Goal: Task Accomplishment & Management: Manage account settings

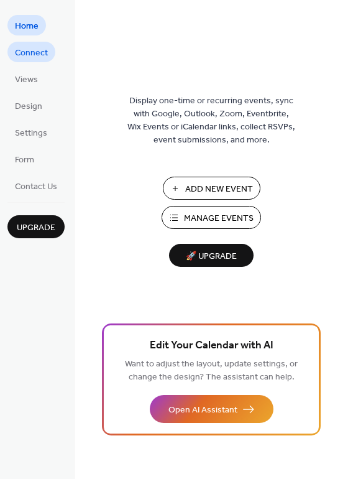
click at [37, 52] on span "Connect" at bounding box center [31, 53] width 33 height 13
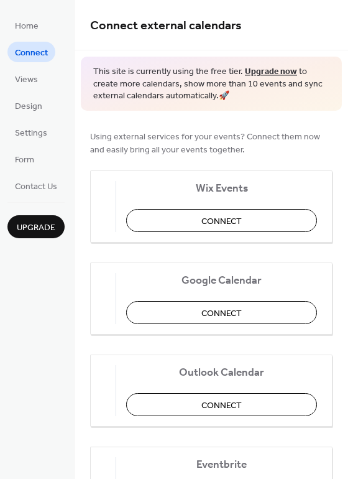
click at [35, 90] on ul "Home Connect Views Design Settings Form Contact Us" at bounding box center [35, 105] width 57 height 181
click at [32, 85] on span "Views" at bounding box center [26, 79] width 23 height 13
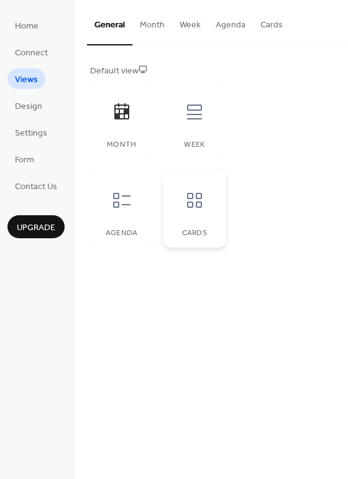
click at [198, 208] on icon at bounding box center [194, 200] width 15 height 15
click at [148, 26] on button "Month" at bounding box center [152, 22] width 40 height 44
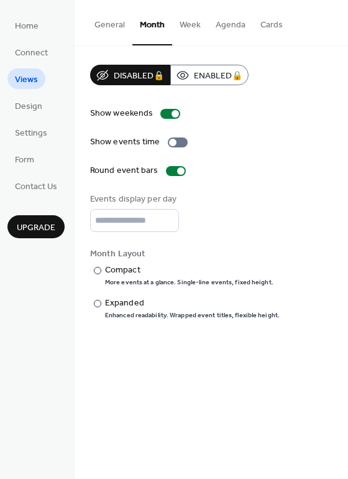
click at [121, 25] on button "General" at bounding box center [109, 22] width 45 height 44
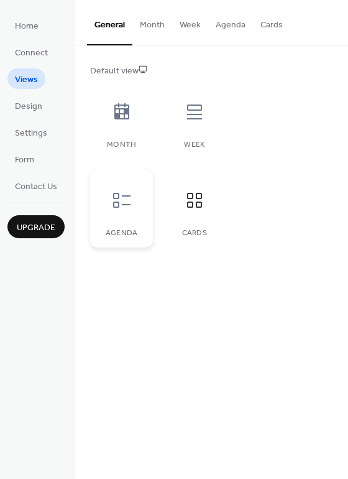
click at [121, 202] on icon at bounding box center [122, 200] width 20 height 20
click at [174, 209] on div "Cards" at bounding box center [194, 208] width 63 height 78
click at [274, 20] on button "Cards" at bounding box center [271, 22] width 37 height 44
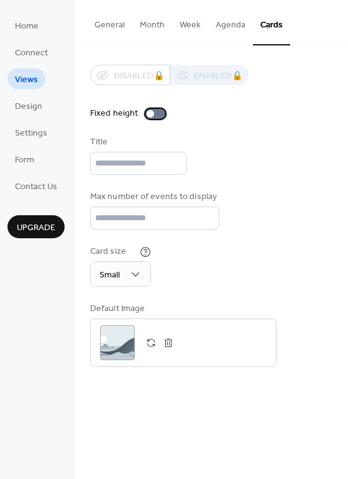
click at [158, 112] on div at bounding box center [155, 114] width 20 height 10
click at [131, 163] on input "text" at bounding box center [138, 163] width 97 height 23
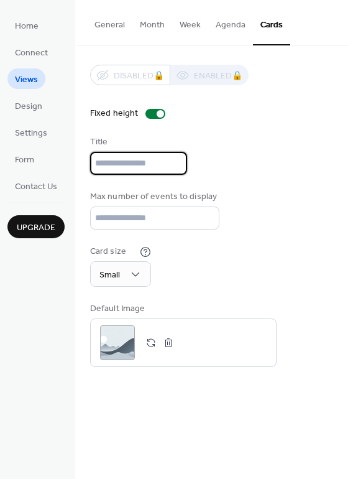
click at [131, 163] on input "text" at bounding box center [138, 163] width 97 height 23
click at [117, 160] on input "text" at bounding box center [138, 163] width 97 height 23
type input "*"
type input "******"
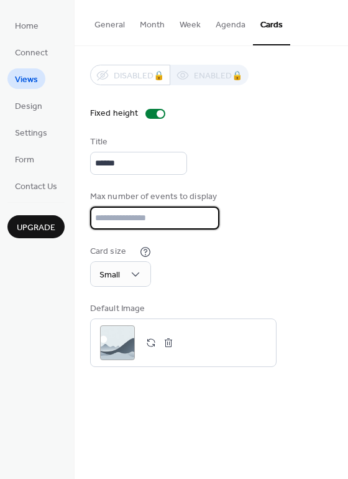
drag, startPoint x: 130, startPoint y: 217, endPoint x: 92, endPoint y: 220, distance: 38.0
click at [92, 220] on input "**" at bounding box center [154, 217] width 129 height 23
type input "*"
click at [262, 196] on div "Max number of events to display *" at bounding box center [211, 209] width 242 height 39
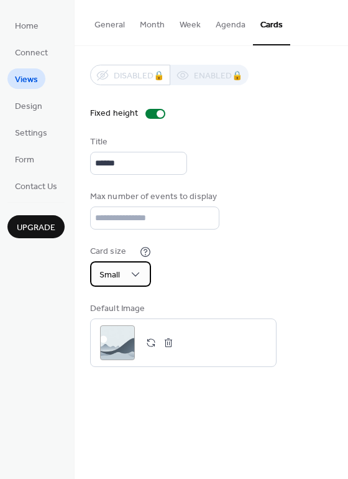
click at [128, 270] on div "Small" at bounding box center [120, 273] width 61 height 25
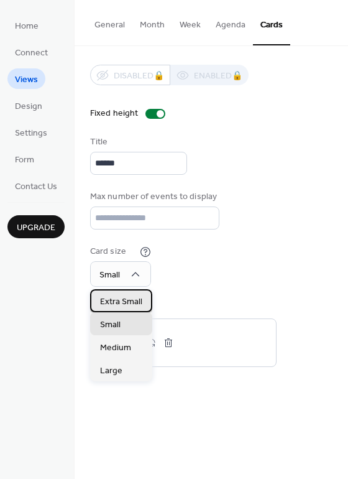
click at [126, 302] on span "Extra Small" at bounding box center [121, 301] width 42 height 13
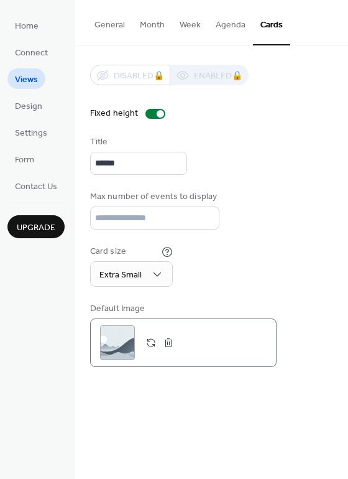
click at [113, 344] on div ";" at bounding box center [117, 342] width 35 height 35
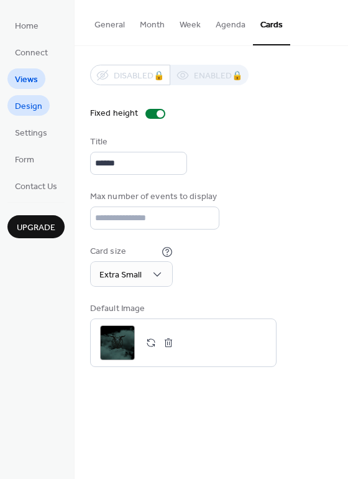
click at [16, 108] on span "Design" at bounding box center [28, 106] width 27 height 13
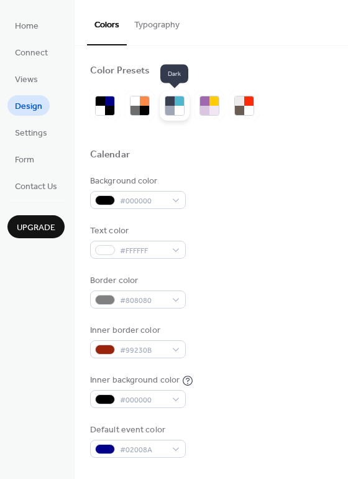
click at [168, 108] on div at bounding box center [169, 110] width 9 height 9
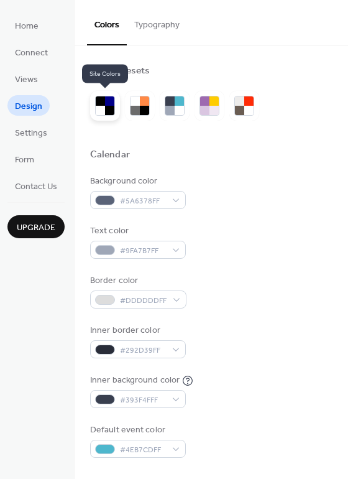
click at [114, 102] on div at bounding box center [109, 100] width 9 height 9
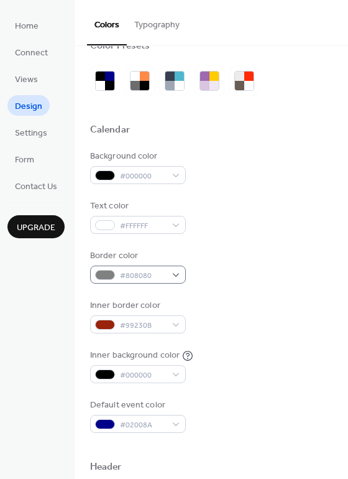
scroll to position [62, 0]
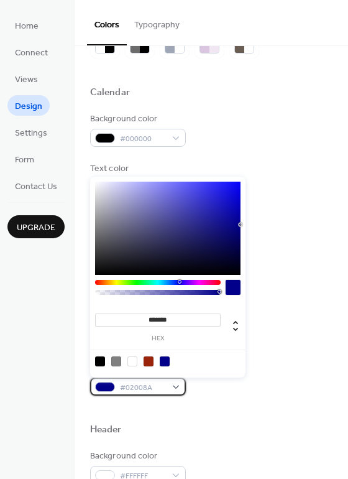
click at [167, 383] on div "#02008A" at bounding box center [138, 386] width 96 height 18
click at [159, 279] on div "******* hex" at bounding box center [167, 277] width 155 height 201
click at [163, 282] on div at bounding box center [158, 282] width 126 height 5
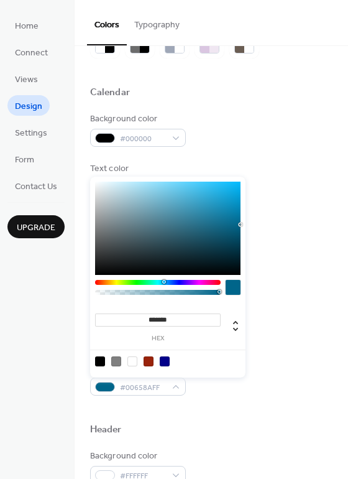
type input "*******"
click at [232, 237] on div at bounding box center [167, 228] width 145 height 93
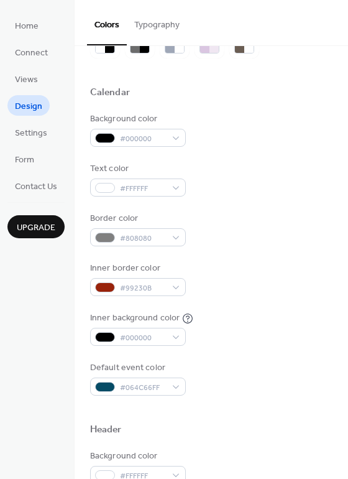
click at [247, 374] on div "Default event color #064C66FF" at bounding box center [211, 378] width 242 height 34
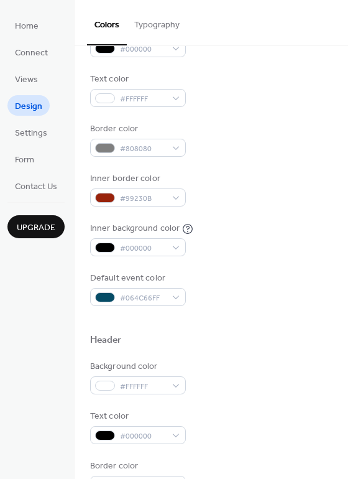
scroll to position [0, 0]
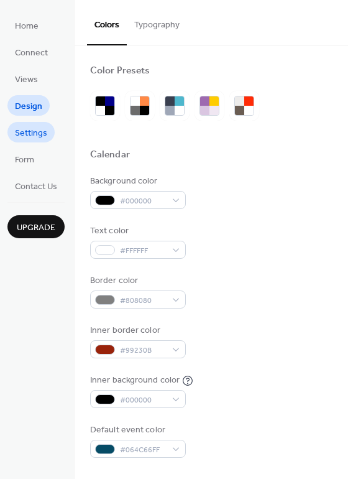
click at [24, 128] on span "Settings" at bounding box center [31, 133] width 32 height 13
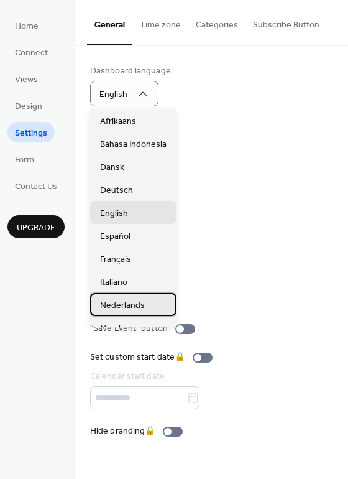
click at [138, 305] on span "Nederlands" at bounding box center [122, 305] width 45 height 13
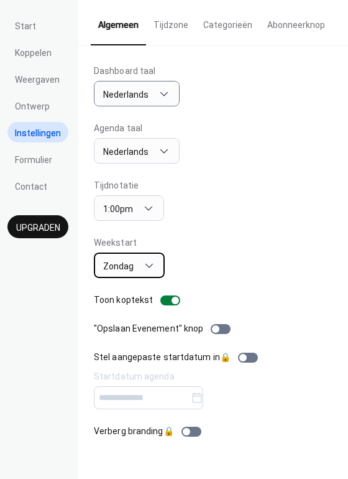
click at [137, 274] on div "Zondag" at bounding box center [129, 264] width 71 height 25
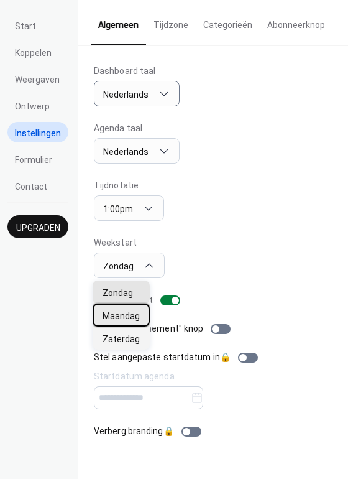
click at [121, 318] on span "Maandag" at bounding box center [121, 316] width 37 height 13
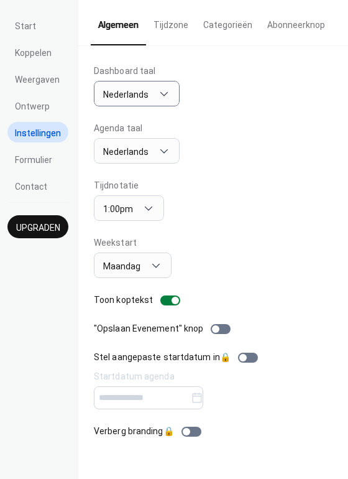
click at [207, 237] on div "Weekstart Maandag" at bounding box center [213, 257] width 239 height 42
click at [140, 274] on div "Maandag" at bounding box center [133, 264] width 78 height 25
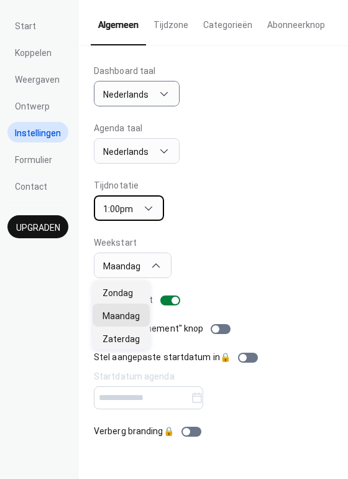
click at [128, 214] on span "1:00pm" at bounding box center [118, 209] width 30 height 10
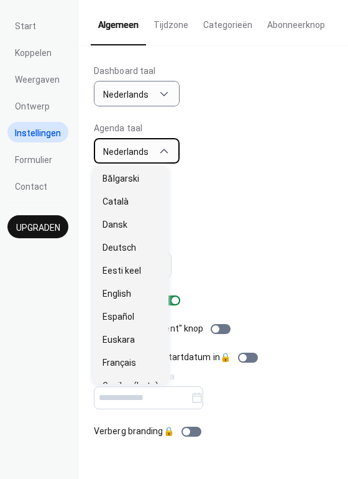
click at [144, 150] on span "Nederlands" at bounding box center [125, 152] width 45 height 10
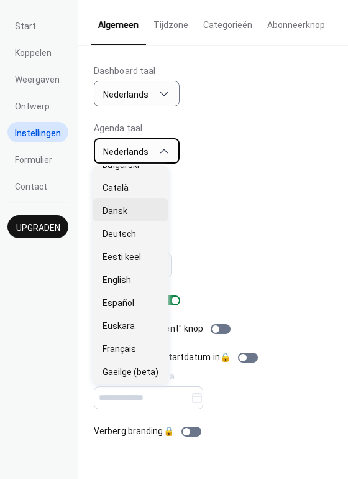
scroll to position [11, 0]
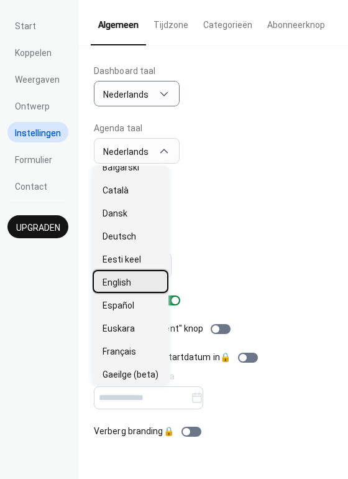
click at [121, 275] on div "English" at bounding box center [131, 281] width 76 height 23
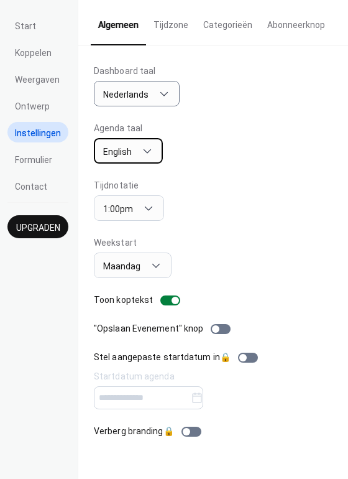
click at [129, 154] on span "English" at bounding box center [117, 152] width 29 height 10
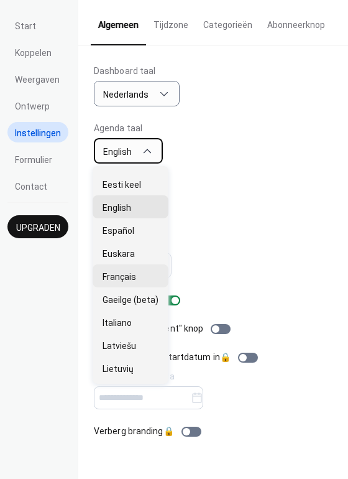
scroll to position [124, 0]
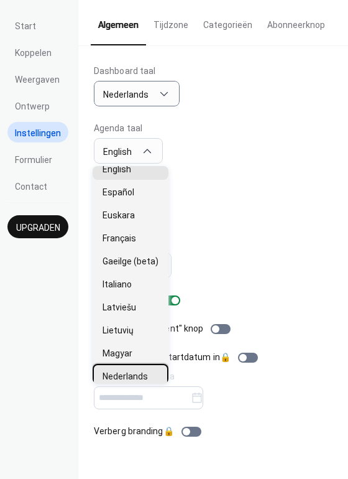
click at [134, 372] on span "Nederlands" at bounding box center [125, 376] width 45 height 13
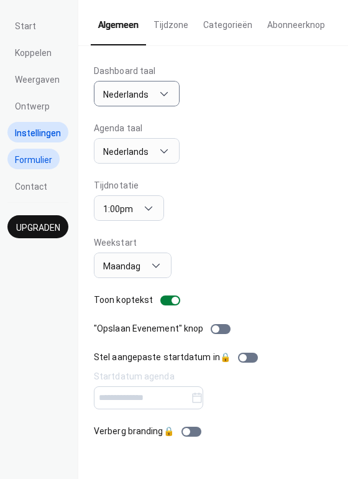
click at [31, 152] on link "Formulier" at bounding box center [33, 159] width 52 height 21
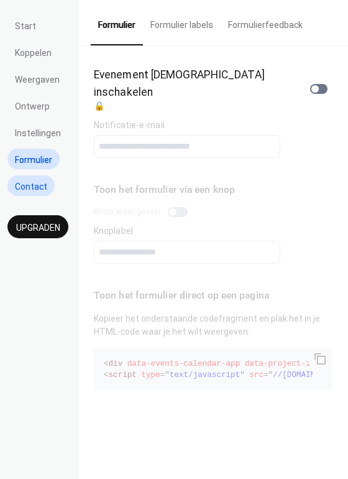
click at [32, 178] on link "Contact" at bounding box center [30, 185] width 47 height 21
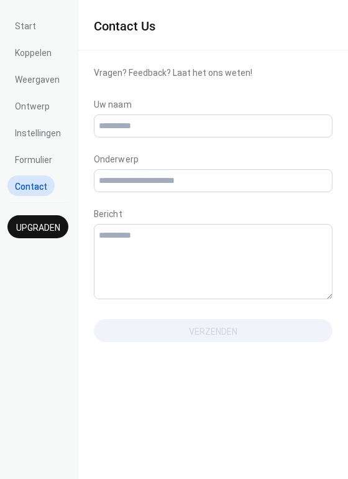
click at [44, 62] on ul "Start Koppelen Weergaven Ontwerp Instellingen Formulier Contact" at bounding box center [37, 105] width 61 height 181
click at [44, 58] on span "Koppelen" at bounding box center [33, 53] width 37 height 13
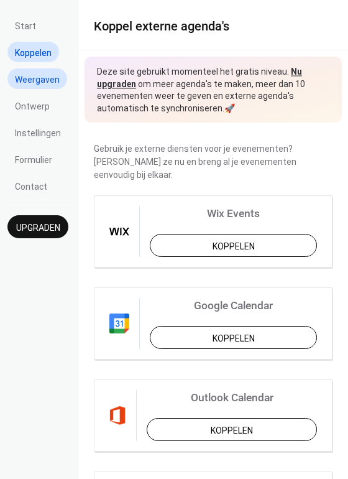
click at [37, 69] on link "Weergaven" at bounding box center [37, 78] width 60 height 21
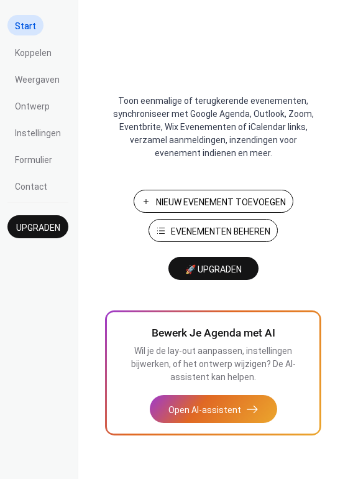
click at [182, 232] on span "Evenementen Beheren" at bounding box center [220, 231] width 99 height 13
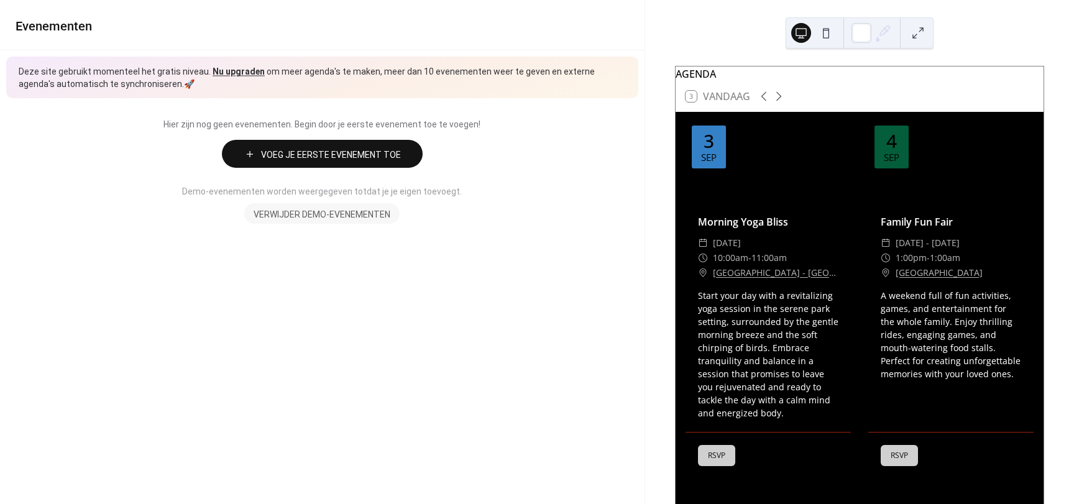
click at [781, 196] on div at bounding box center [768, 160] width 165 height 83
click at [321, 213] on span "Verwijder demo-evenementen" at bounding box center [322, 214] width 137 height 13
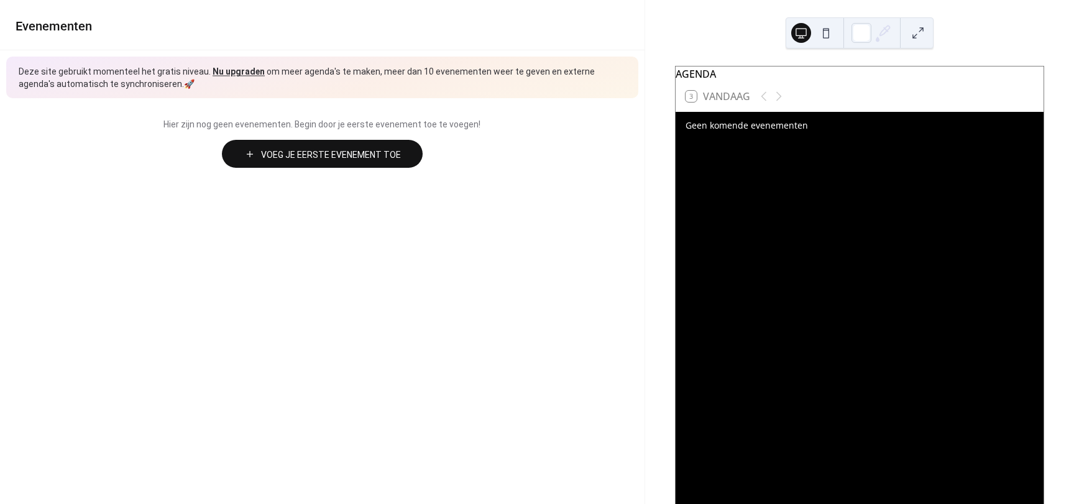
click at [326, 154] on span "Voeg Je Eerste Evenement Toe" at bounding box center [331, 155] width 140 height 13
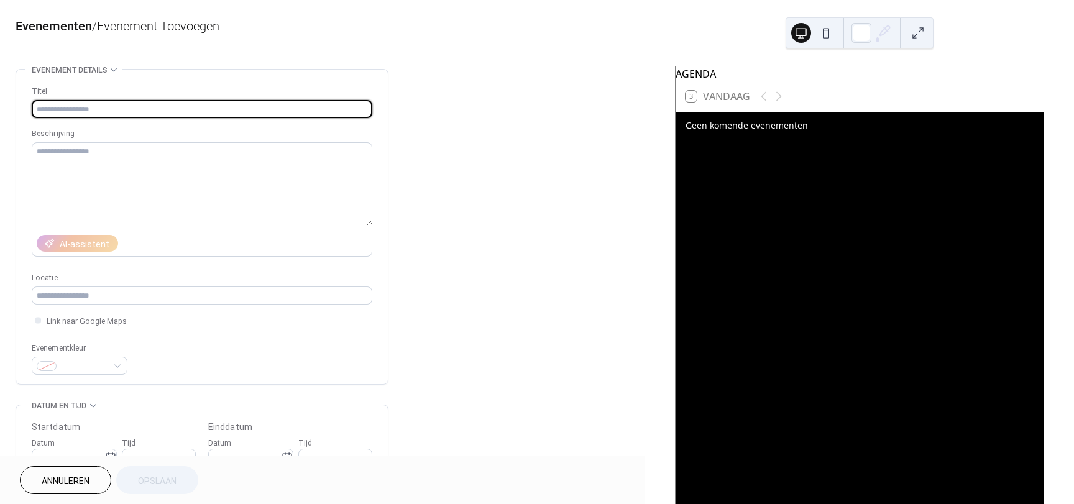
click at [137, 106] on input "text" at bounding box center [202, 109] width 341 height 18
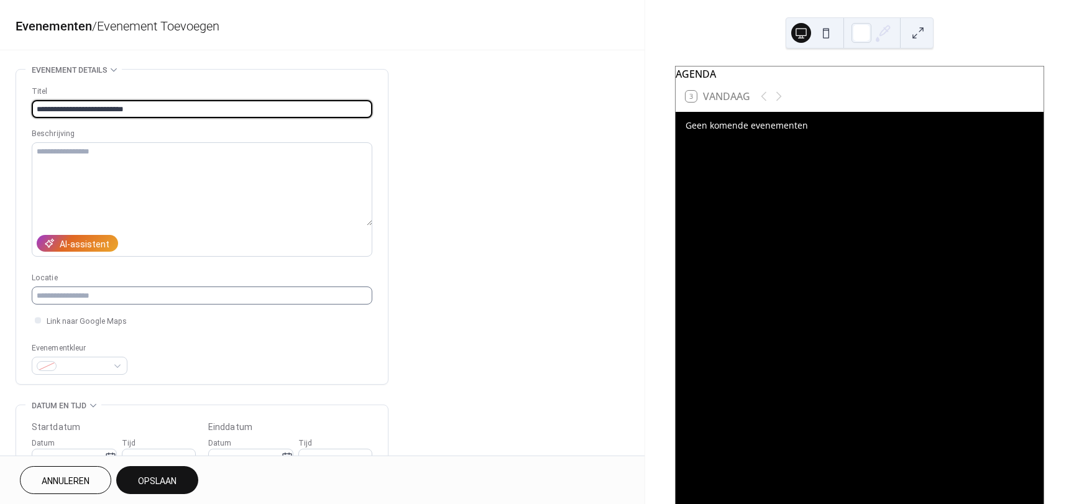
type input "**********"
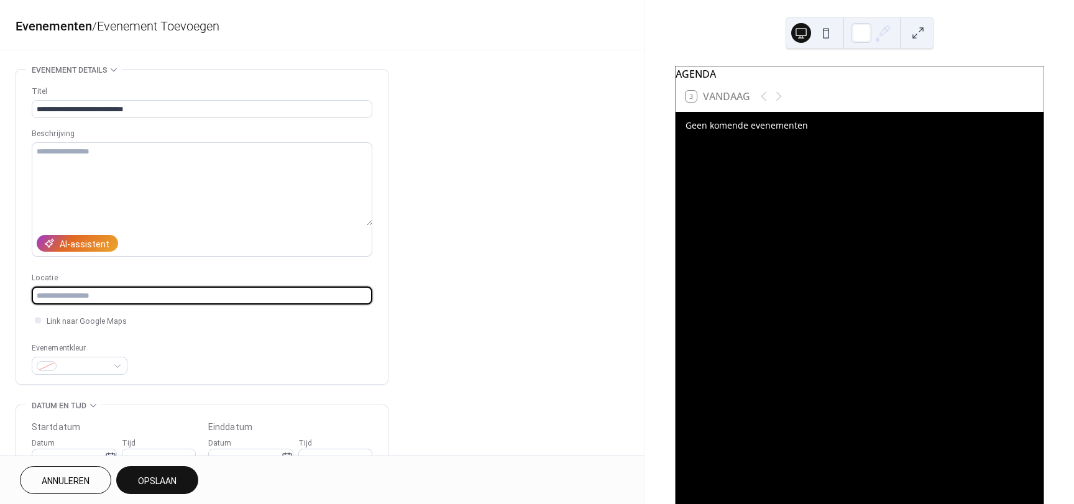
click at [80, 302] on input "text" at bounding box center [202, 296] width 341 height 18
type input "******"
click at [90, 374] on div at bounding box center [80, 366] width 96 height 18
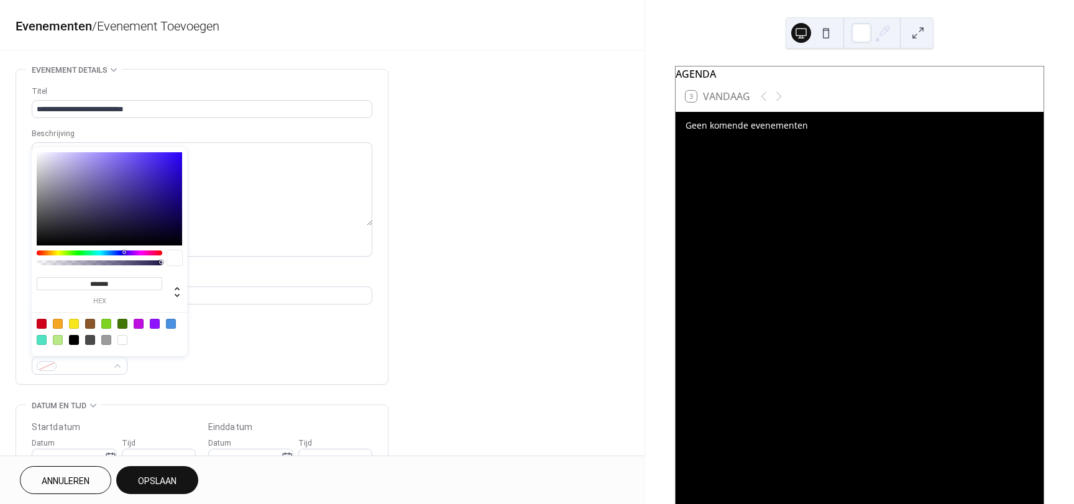
click at [42, 341] on div at bounding box center [42, 340] width 10 height 10
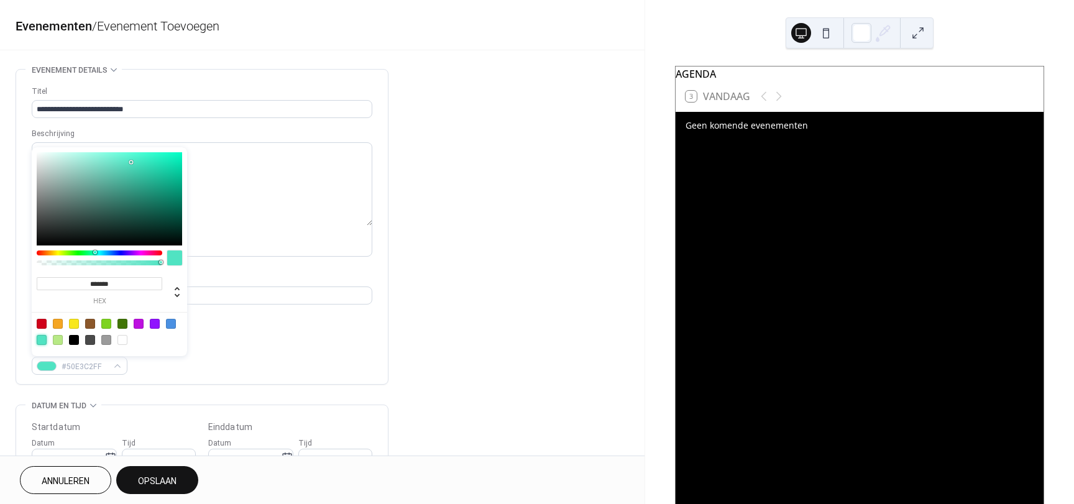
click at [168, 214] on div at bounding box center [109, 198] width 145 height 93
click at [168, 218] on div at bounding box center [109, 198] width 145 height 93
type input "*******"
click at [168, 212] on div at bounding box center [109, 198] width 145 height 93
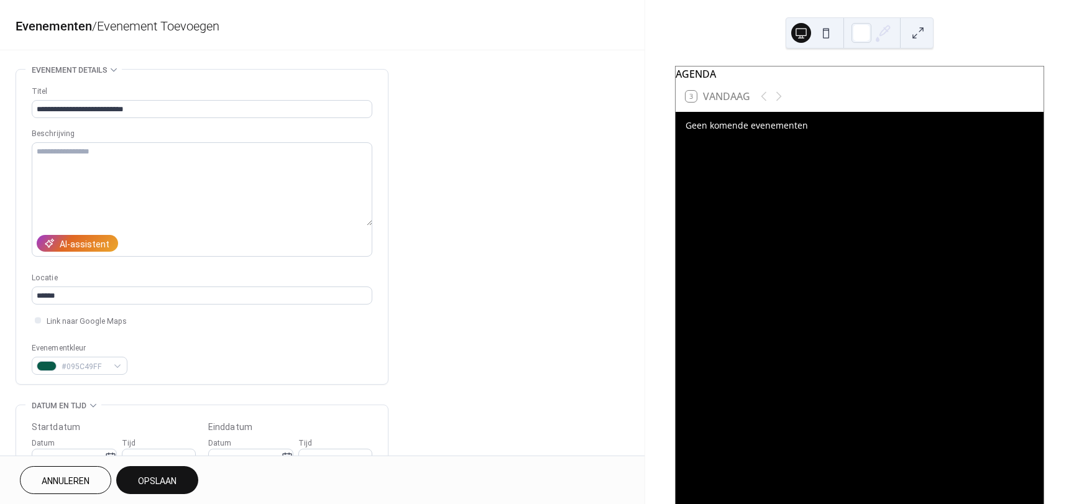
click at [137, 476] on button "Opslaan" at bounding box center [157, 480] width 82 height 28
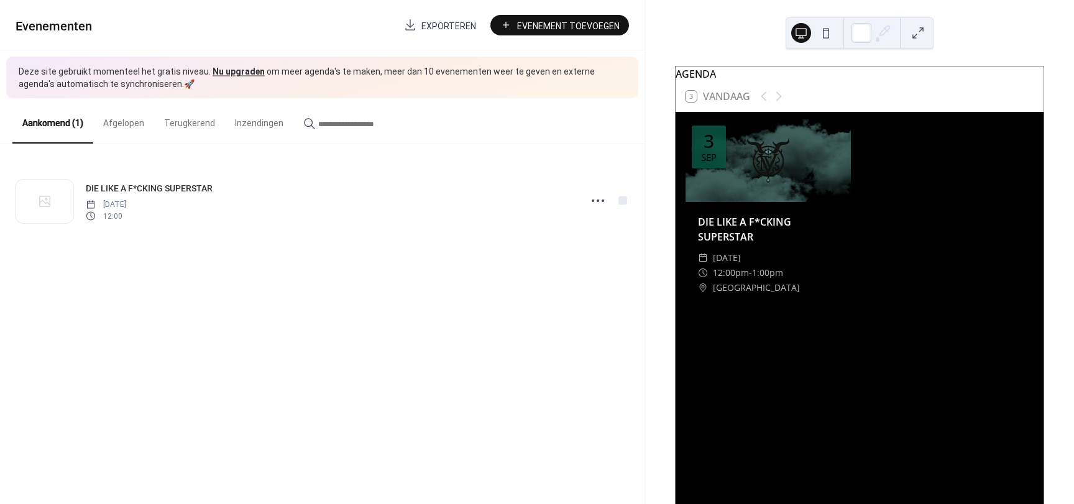
click at [221, 339] on div "Evenementen Exporteren Evenement Toevoegen Deze site gebruikt momenteel het gra…" at bounding box center [322, 252] width 645 height 504
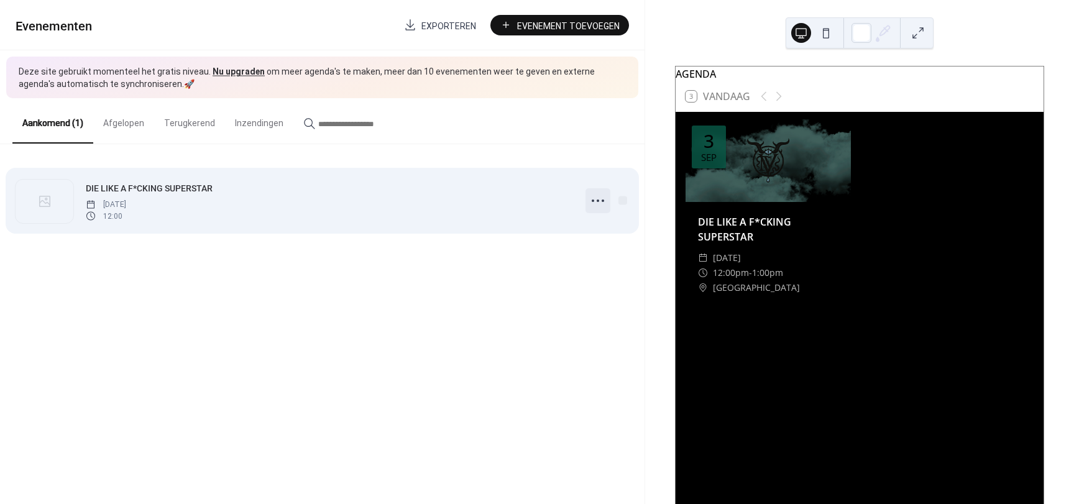
click at [589, 196] on icon at bounding box center [598, 201] width 20 height 20
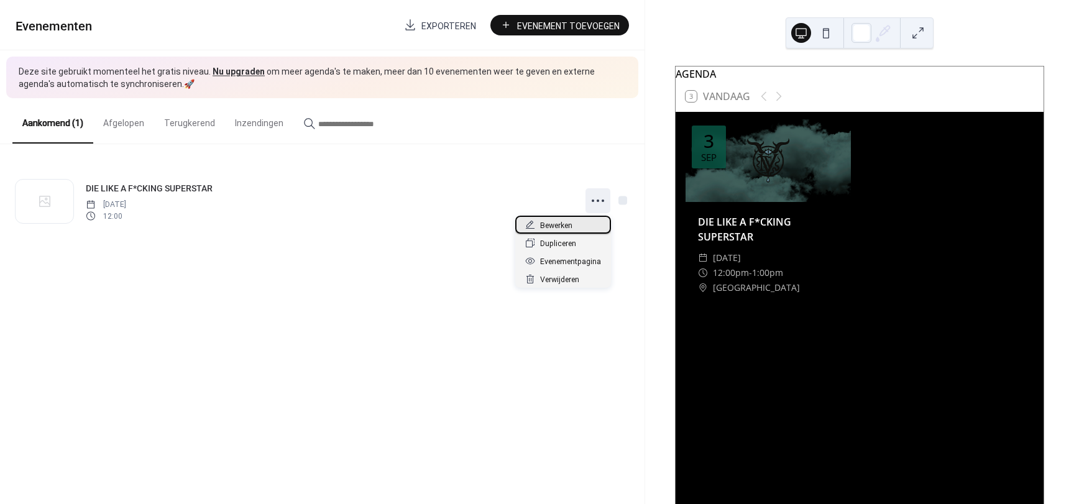
click at [559, 223] on span "Bewerken" at bounding box center [556, 225] width 32 height 13
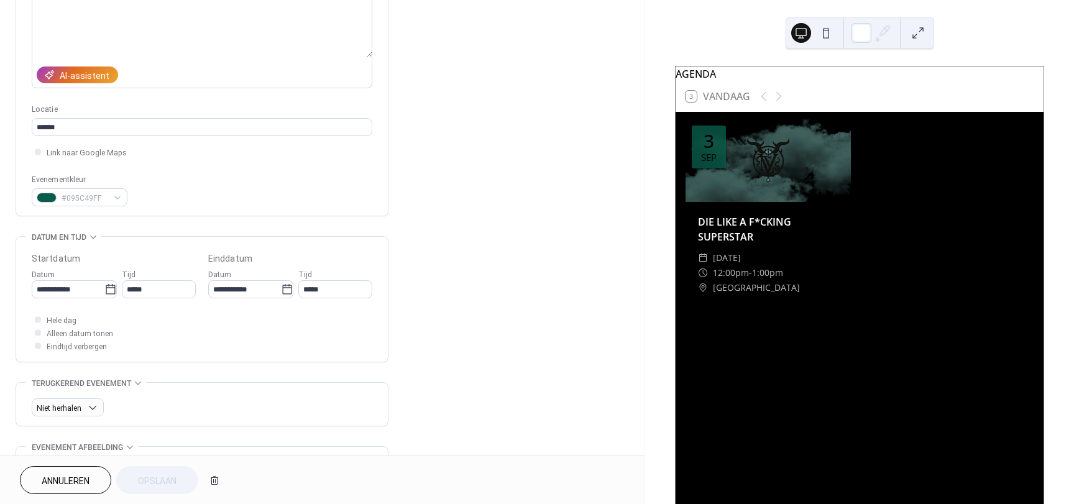
scroll to position [186, 0]
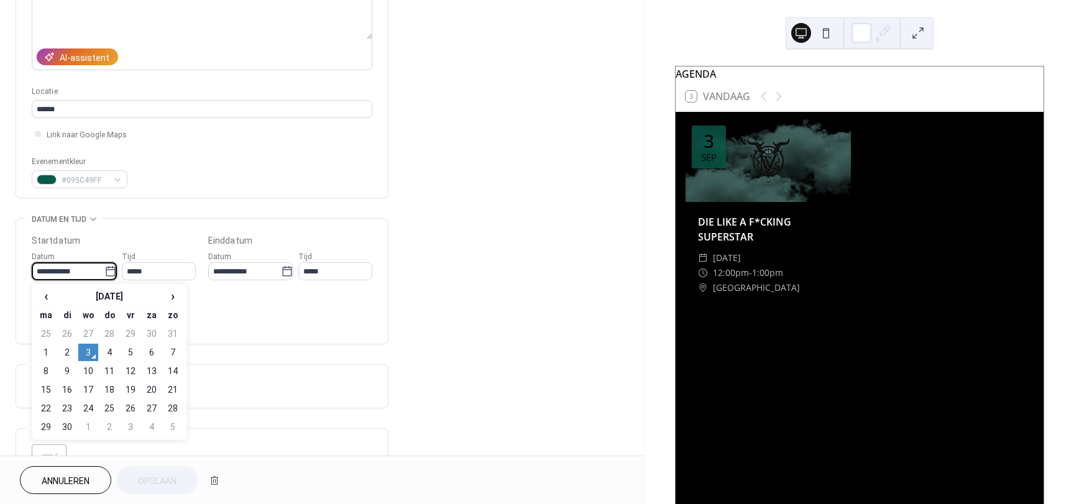
click at [88, 276] on input "**********" at bounding box center [68, 271] width 73 height 18
click at [131, 386] on td "19" at bounding box center [131, 389] width 20 height 17
type input "**********"
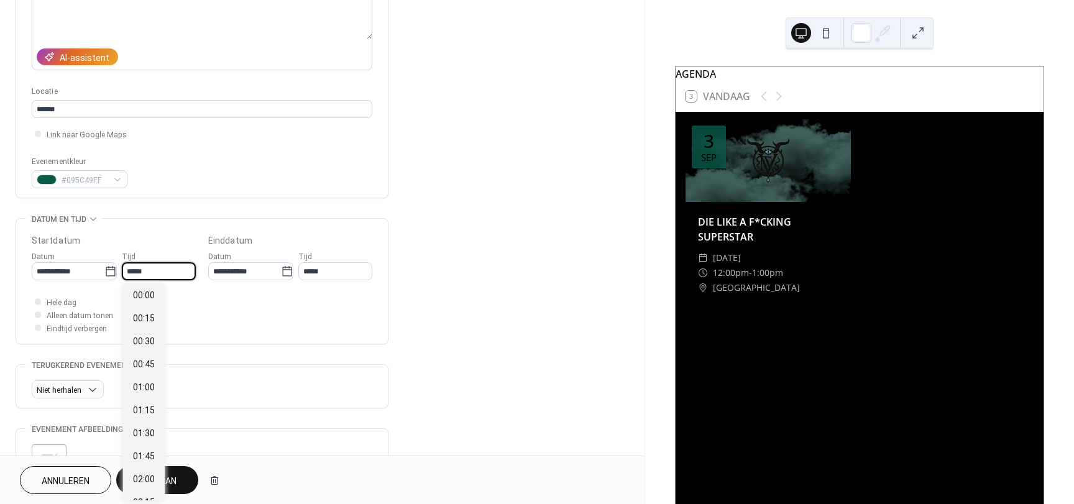
drag, startPoint x: 135, startPoint y: 268, endPoint x: 126, endPoint y: 268, distance: 8.7
click at [126, 268] on input "*****" at bounding box center [159, 271] width 74 height 18
type input "*****"
click at [152, 293] on span "19:00" at bounding box center [144, 295] width 22 height 13
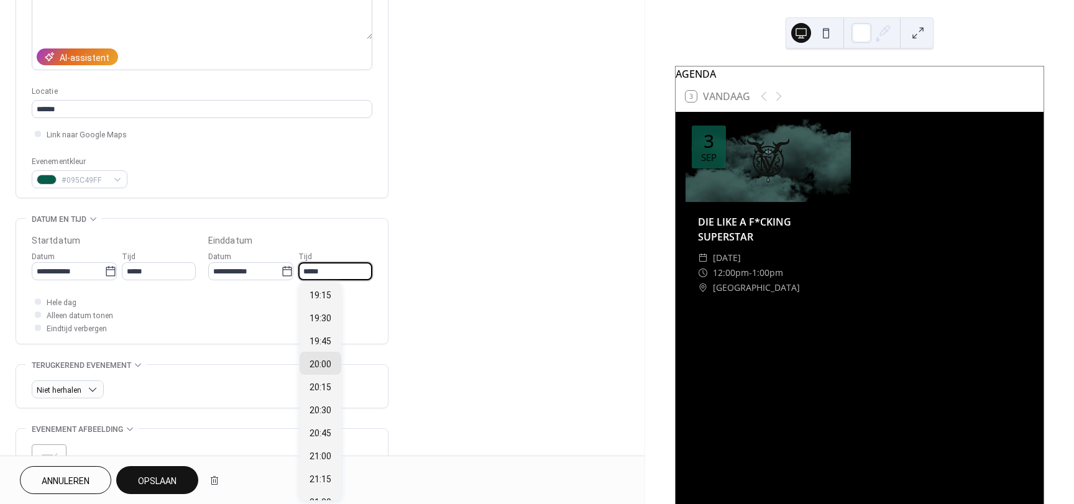
drag, startPoint x: 311, startPoint y: 275, endPoint x: 298, endPoint y: 275, distance: 12.4
click at [298, 275] on div "**********" at bounding box center [290, 264] width 164 height 31
type input "*****"
click at [237, 292] on div "**********" at bounding box center [202, 284] width 341 height 100
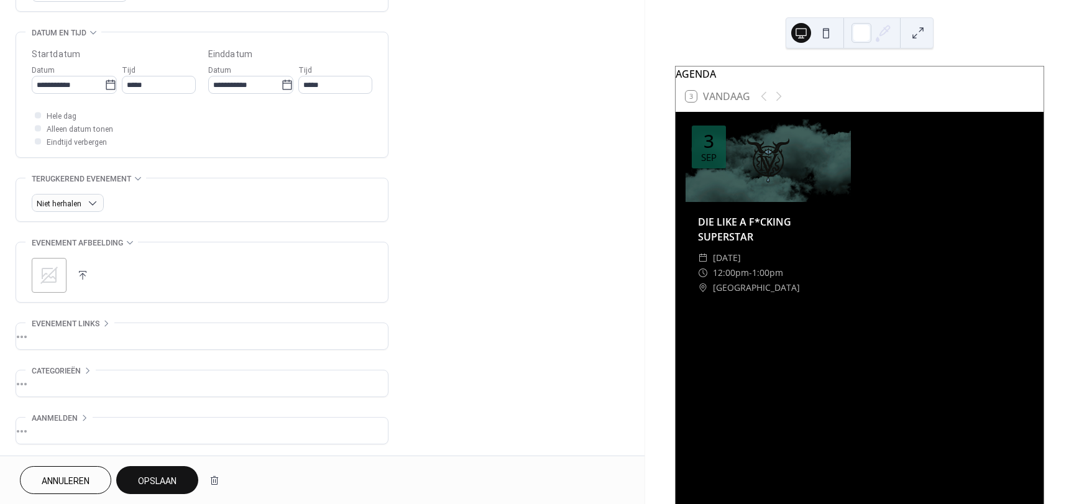
scroll to position [374, 0]
click at [50, 281] on icon at bounding box center [48, 273] width 17 height 17
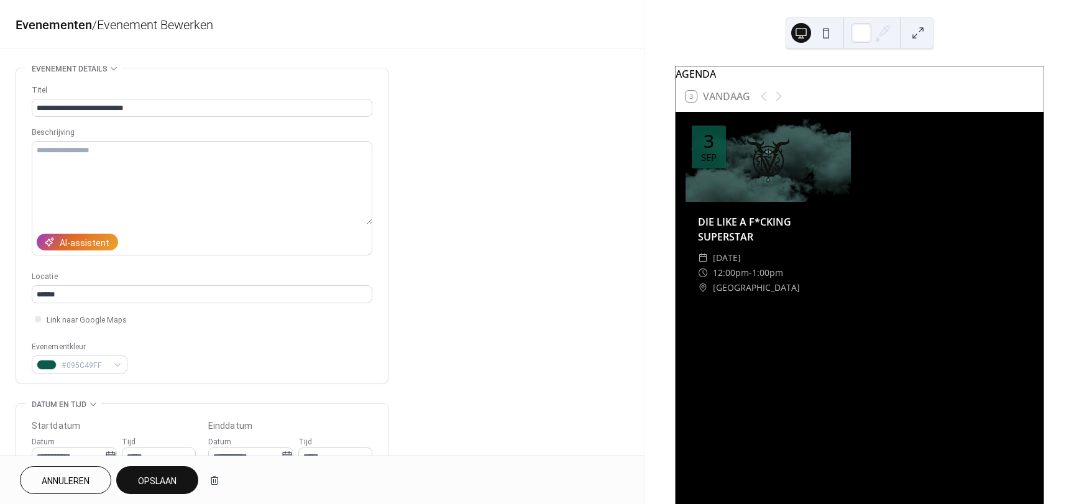
scroll to position [0, 0]
click at [70, 143] on textarea at bounding box center [202, 183] width 341 height 83
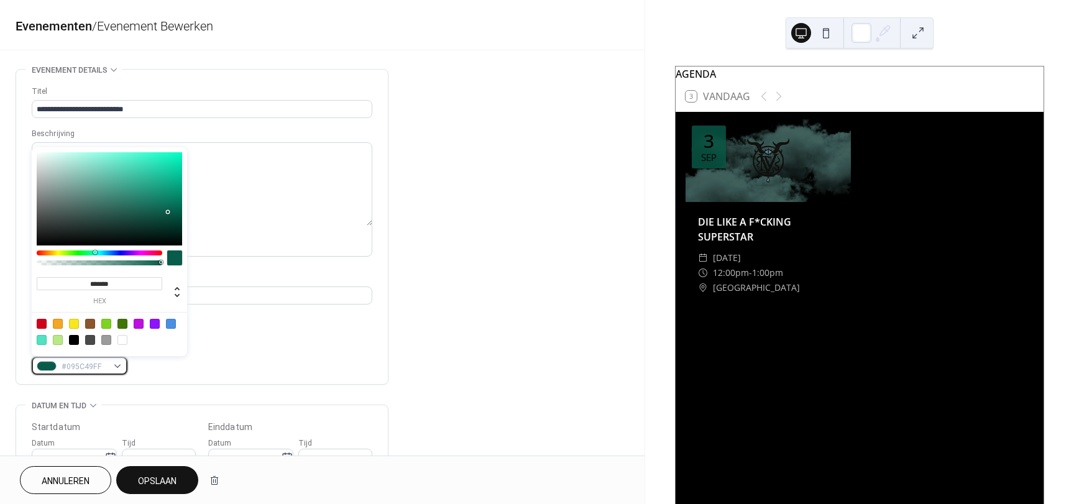
click at [89, 370] on span "#095C49FF" at bounding box center [85, 367] width 46 height 13
click at [73, 339] on div at bounding box center [74, 340] width 10 height 10
type input "*******"
click at [168, 483] on span "Opslaan" at bounding box center [157, 481] width 39 height 13
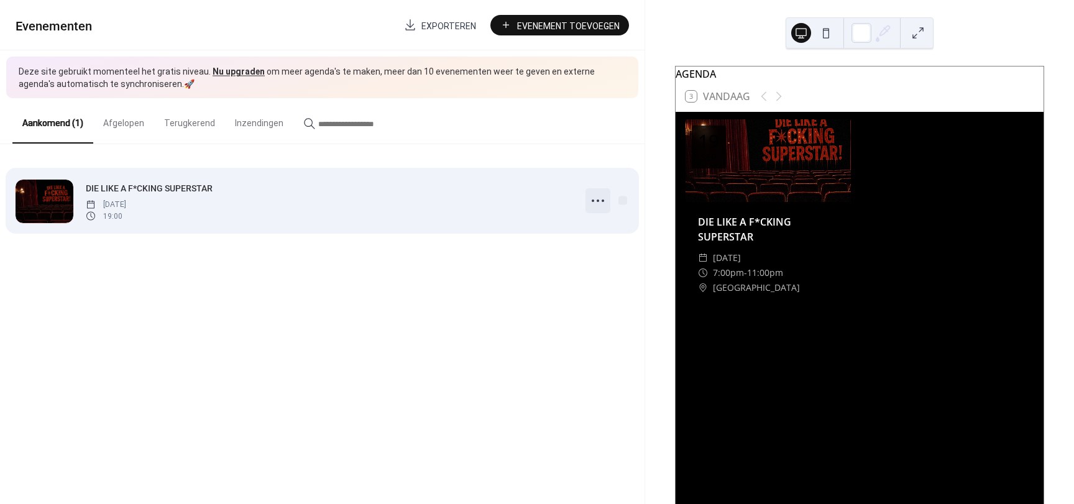
click at [602, 198] on icon at bounding box center [598, 201] width 20 height 20
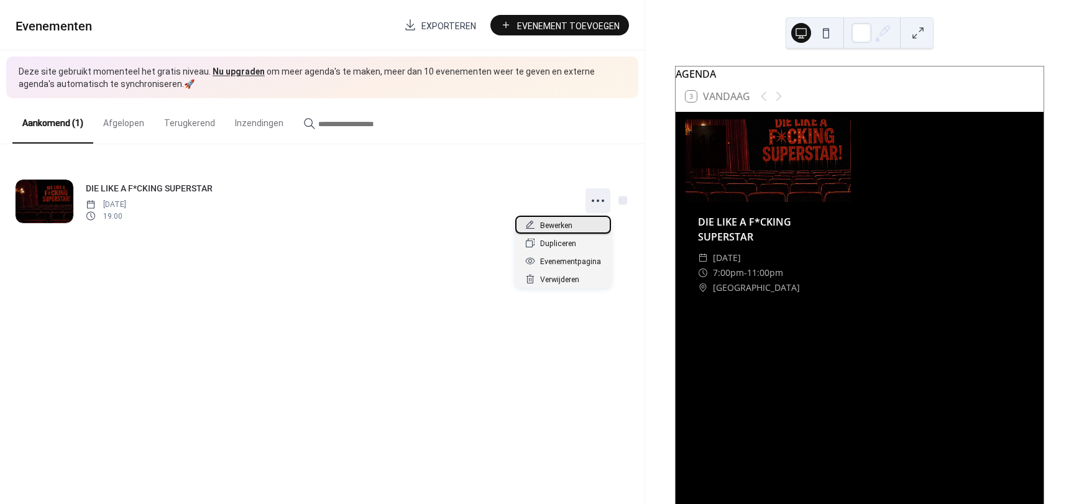
click at [573, 226] on span "Bewerken" at bounding box center [556, 225] width 32 height 13
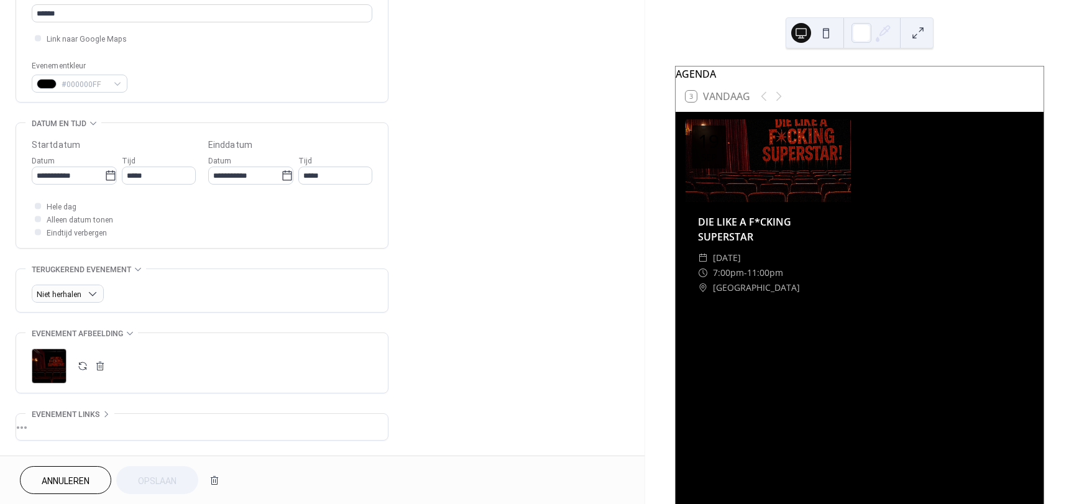
scroll to position [311, 0]
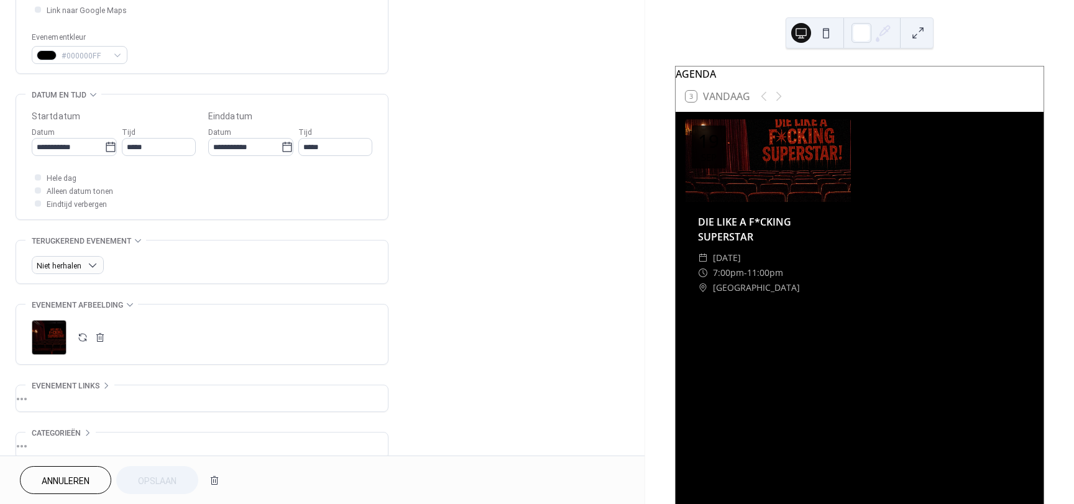
click at [50, 334] on div ";" at bounding box center [49, 337] width 35 height 35
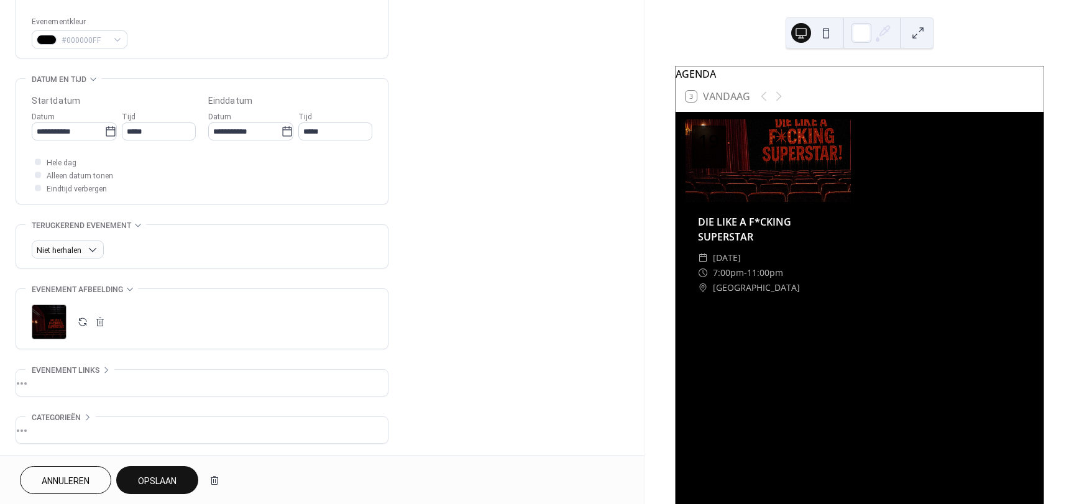
scroll to position [374, 0]
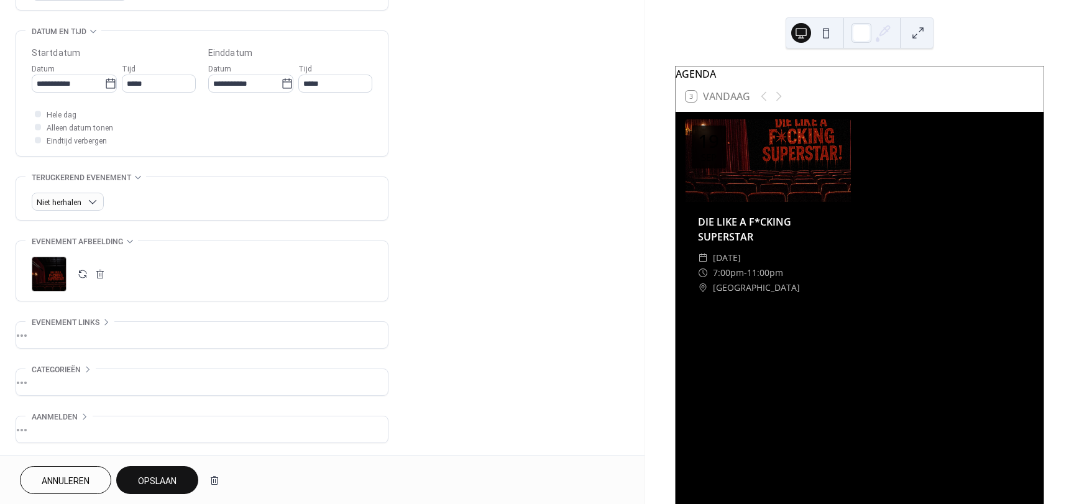
click at [238, 275] on div ";" at bounding box center [202, 274] width 341 height 35
click at [126, 494] on div "Annuleren Opslaan" at bounding box center [123, 480] width 206 height 28
click at [131, 487] on button "Opslaan" at bounding box center [157, 480] width 82 height 28
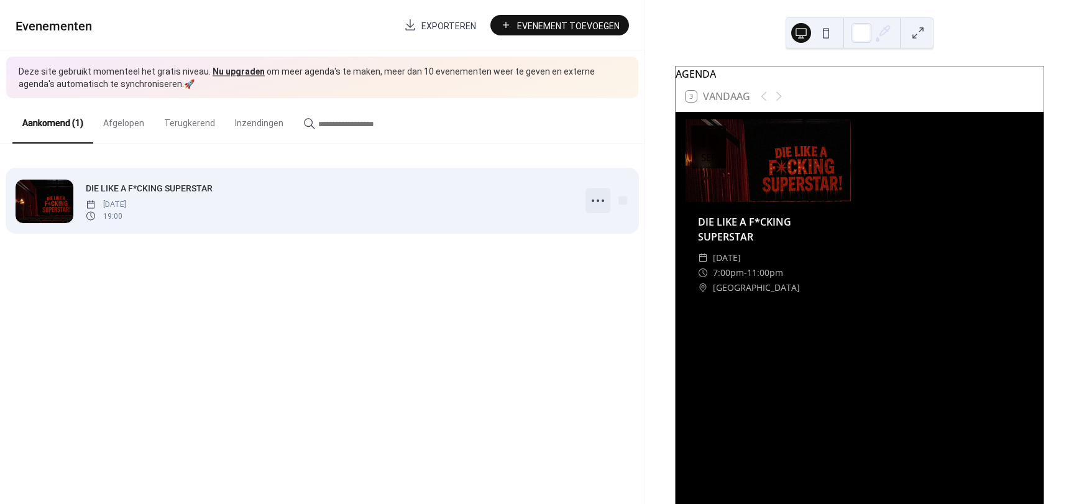
click at [597, 196] on icon at bounding box center [598, 201] width 20 height 20
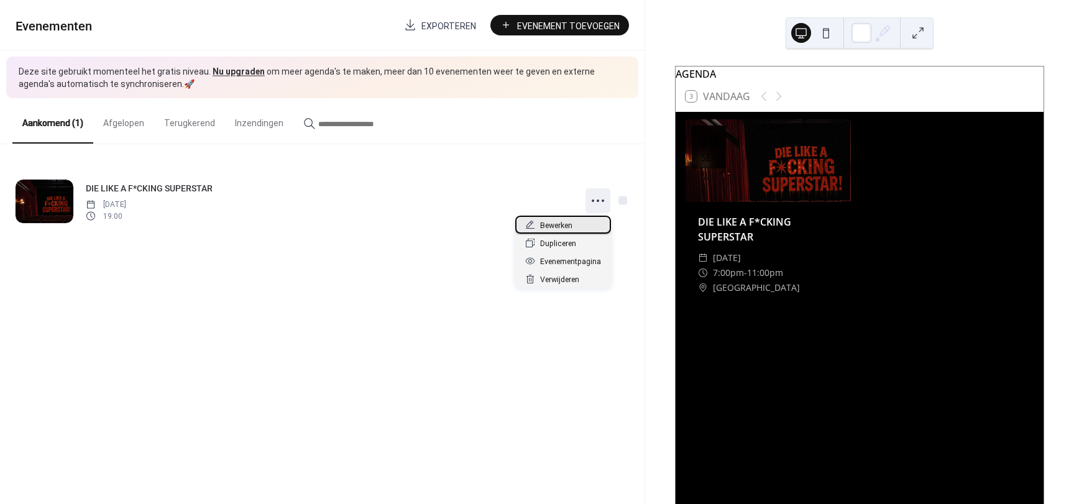
click at [533, 226] on icon at bounding box center [530, 225] width 10 height 10
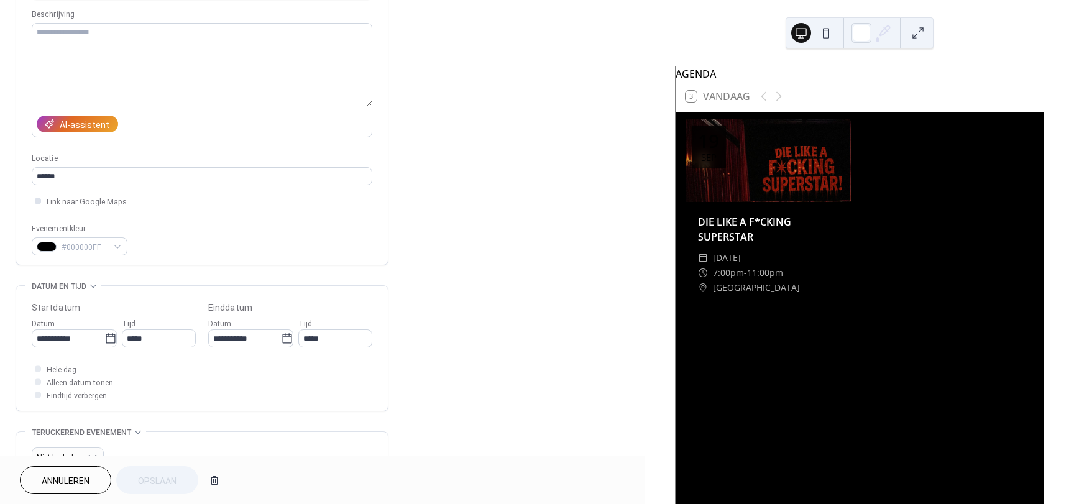
scroll to position [374, 0]
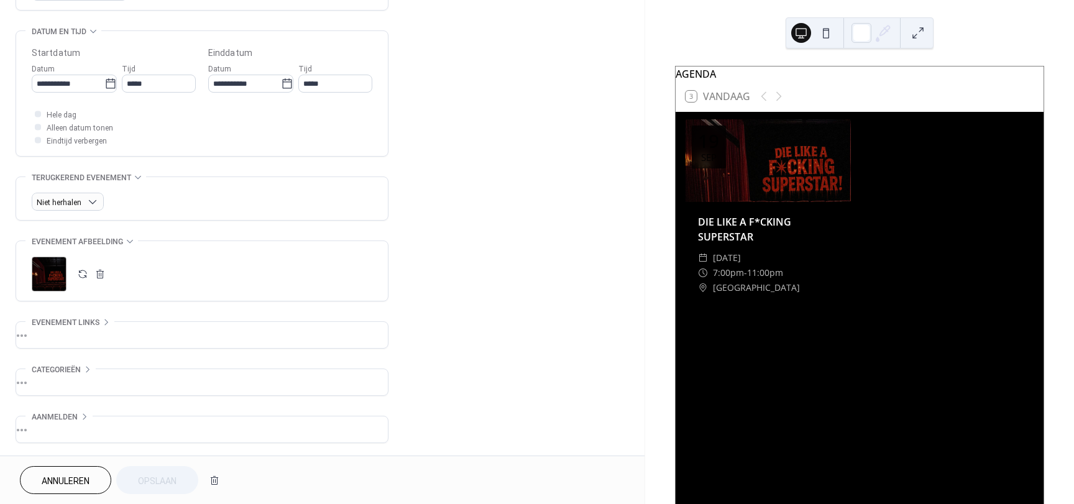
click at [77, 334] on div "•••" at bounding box center [202, 335] width 372 height 26
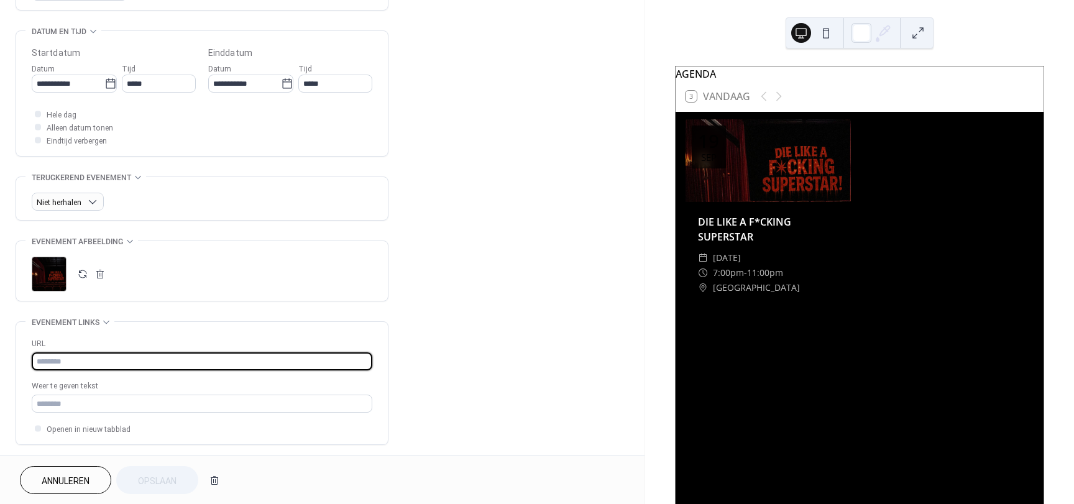
click at [68, 361] on input "text" at bounding box center [202, 361] width 341 height 18
paste input "**********"
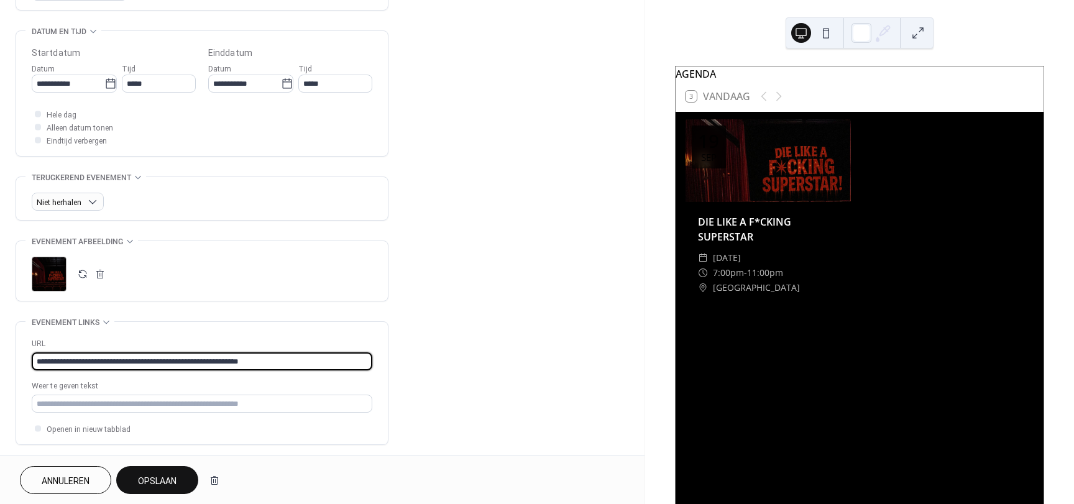
type input "**********"
click at [201, 438] on div "**********" at bounding box center [202, 383] width 341 height 122
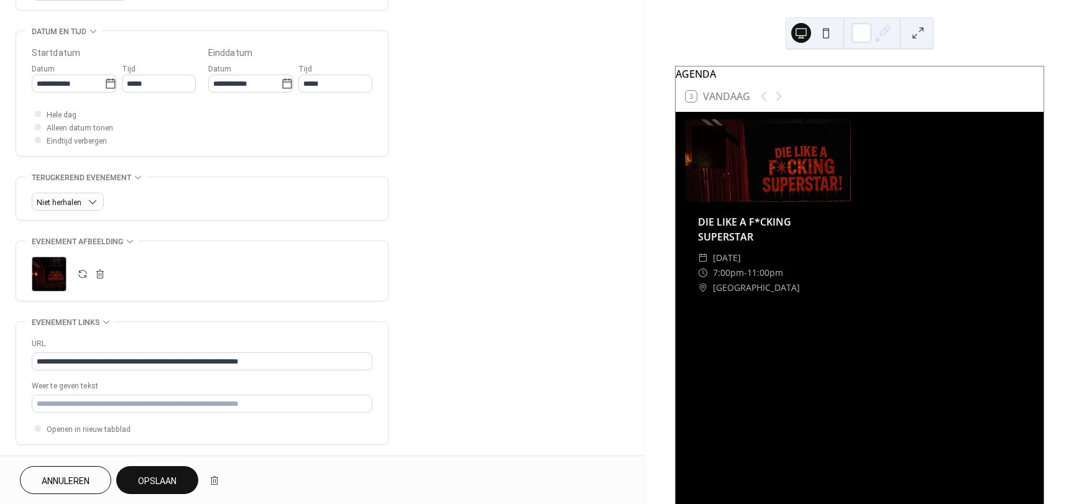
click at [158, 482] on span "Opslaan" at bounding box center [157, 481] width 39 height 13
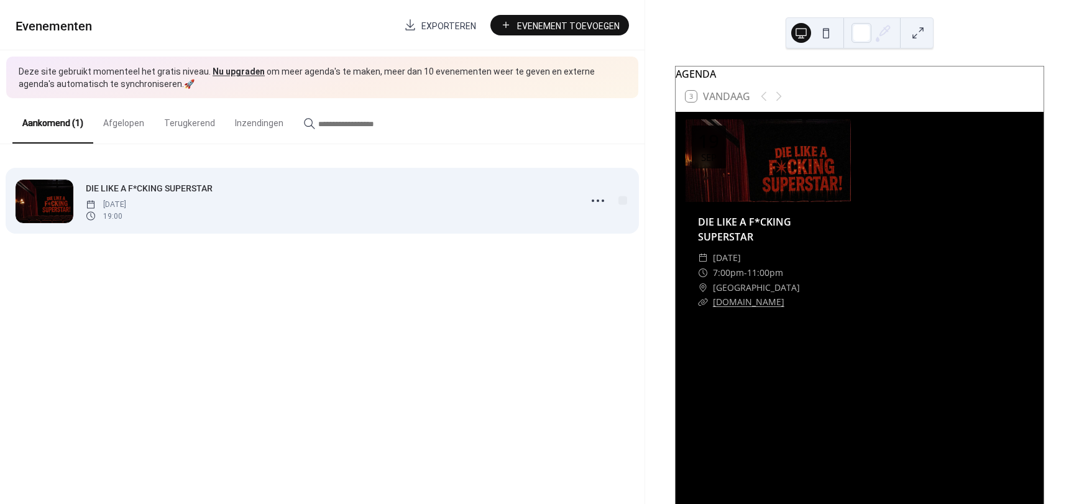
click at [126, 206] on span "vrijdag, september 19, 2025" at bounding box center [106, 204] width 40 height 11
click at [601, 203] on icon at bounding box center [598, 201] width 20 height 20
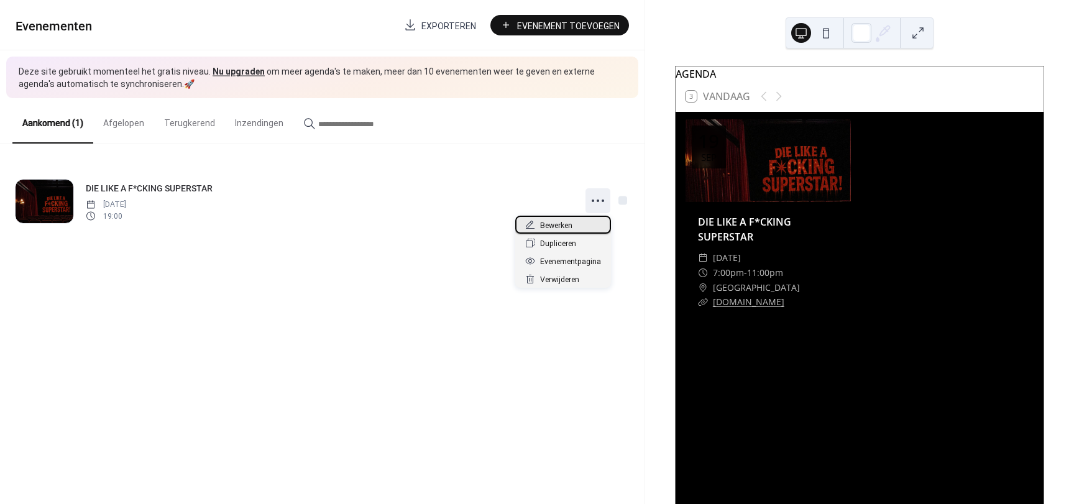
click at [573, 225] on div "Bewerken" at bounding box center [563, 225] width 96 height 18
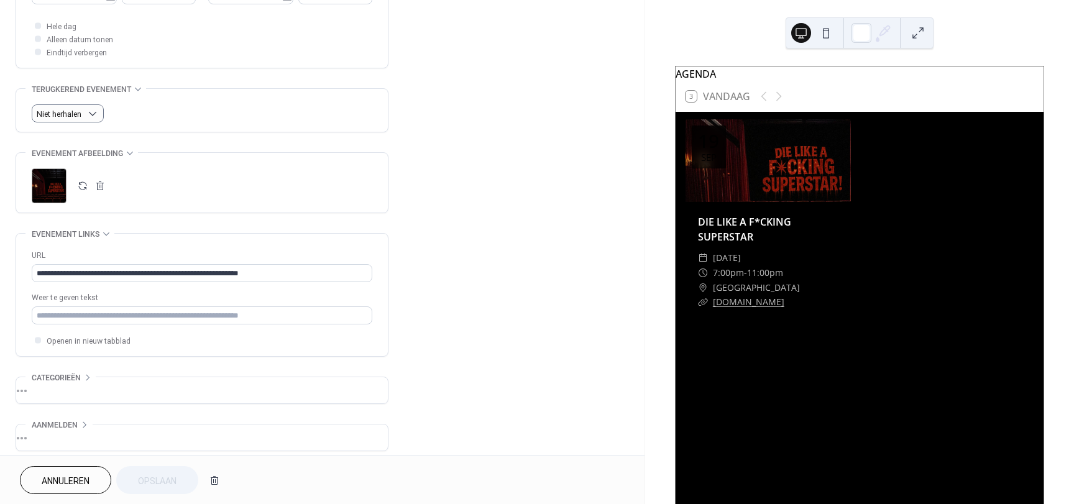
scroll to position [471, 0]
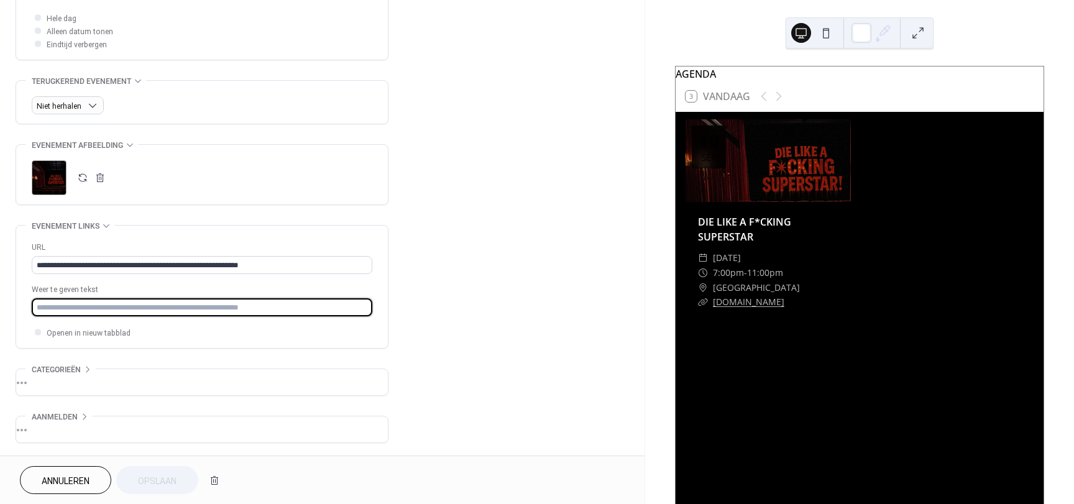
drag, startPoint x: 279, startPoint y: 307, endPoint x: 35, endPoint y: 317, distance: 243.9
click at [35, 317] on div "**********" at bounding box center [202, 290] width 341 height 98
type input "**********"
drag, startPoint x: 177, startPoint y: 461, endPoint x: 175, endPoint y: 480, distance: 19.3
click at [177, 464] on div "Annuleren Opslaan" at bounding box center [322, 480] width 645 height 48
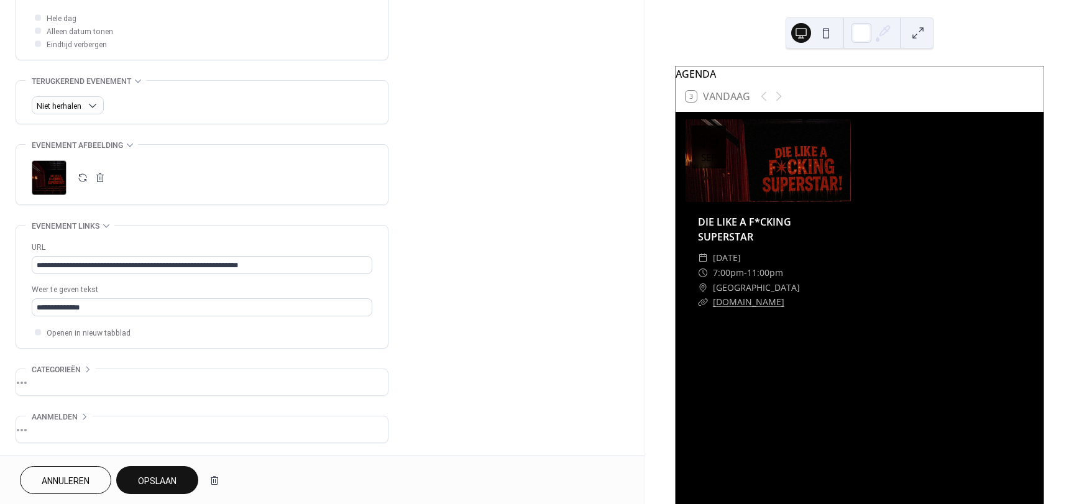
click at [175, 480] on span "Opslaan" at bounding box center [157, 481] width 39 height 13
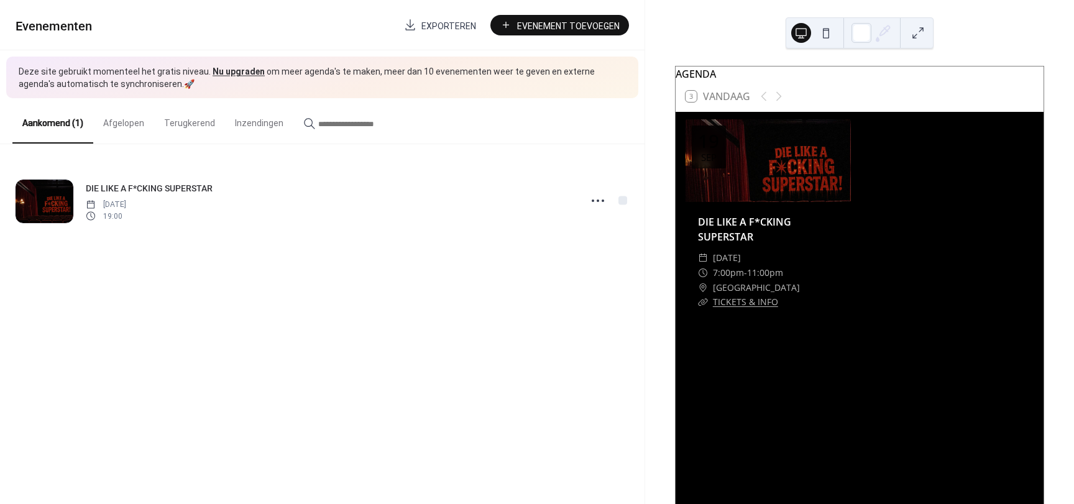
click at [834, 34] on button at bounding box center [826, 33] width 20 height 20
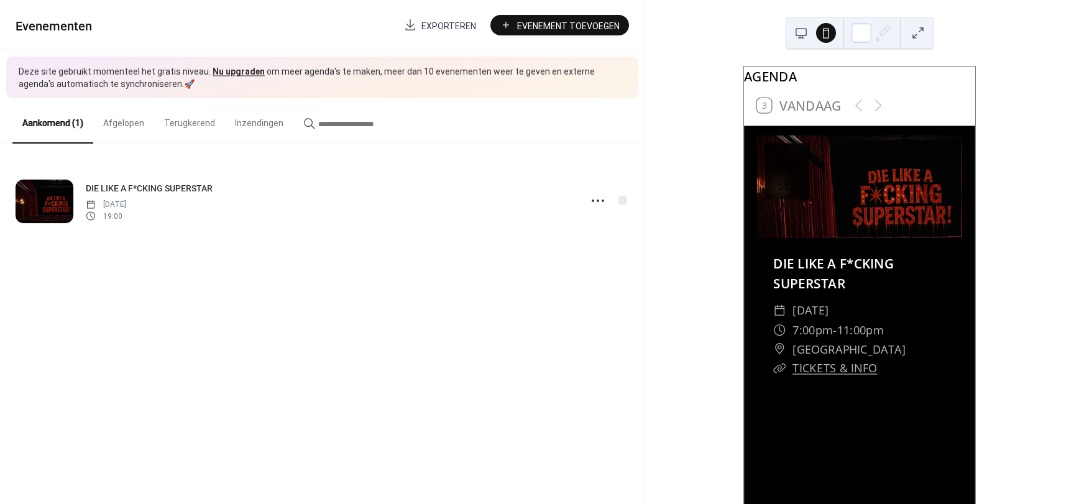
click at [794, 35] on button at bounding box center [801, 33] width 20 height 20
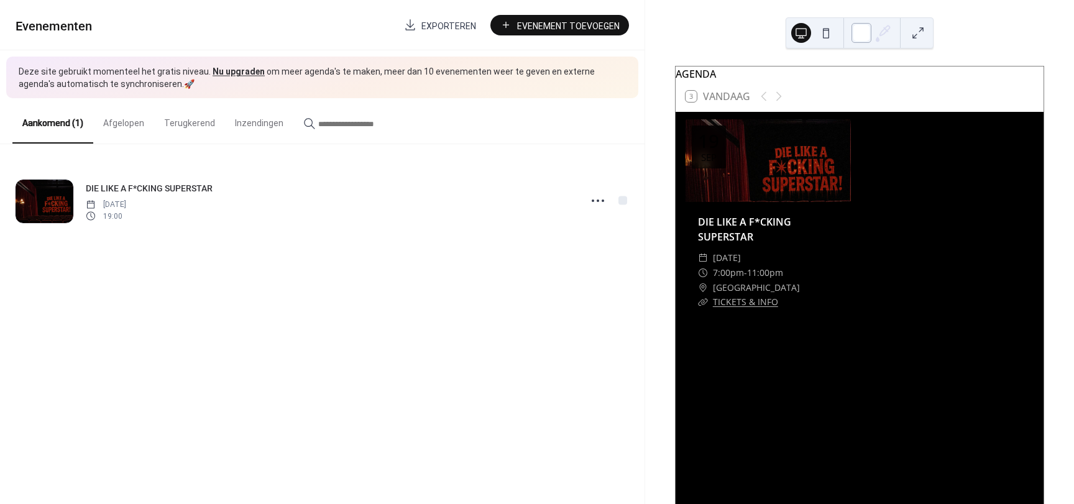
click at [858, 35] on div at bounding box center [862, 33] width 20 height 20
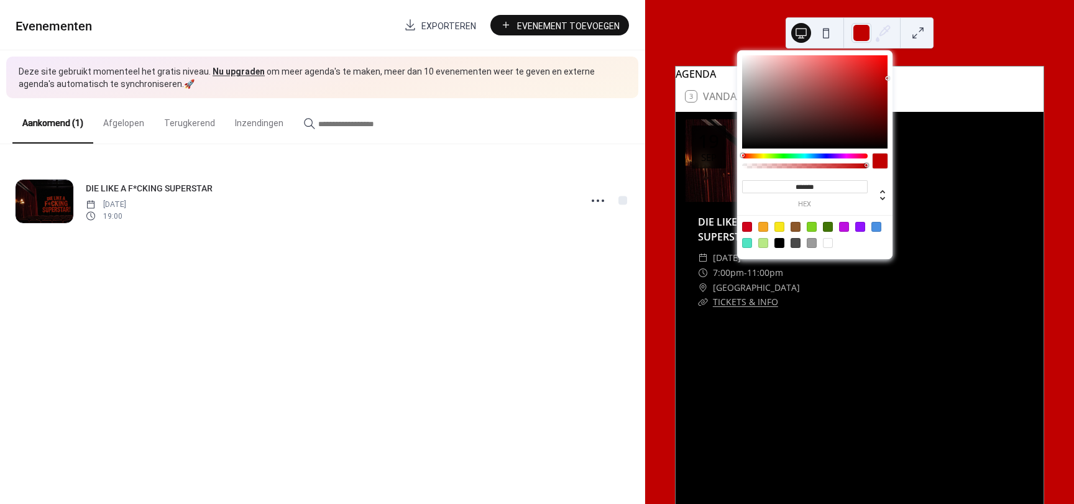
drag, startPoint x: 778, startPoint y: 101, endPoint x: 955, endPoint y: 64, distance: 181.7
click at [955, 64] on body "Evenementen Exporteren Evenement Toevoegen Deze site gebruikt momenteel het gra…" at bounding box center [537, 252] width 1074 height 504
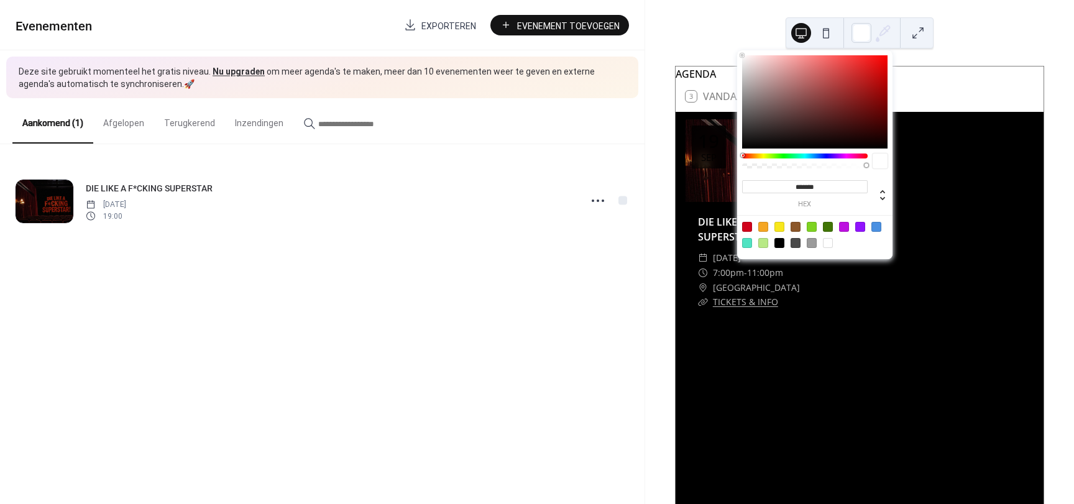
drag, startPoint x: 822, startPoint y: 110, endPoint x: 678, endPoint y: 24, distance: 168.7
click at [678, 24] on body "Evenementen Exporteren Evenement Toevoegen Deze site gebruikt momenteel het gra…" at bounding box center [537, 252] width 1074 height 504
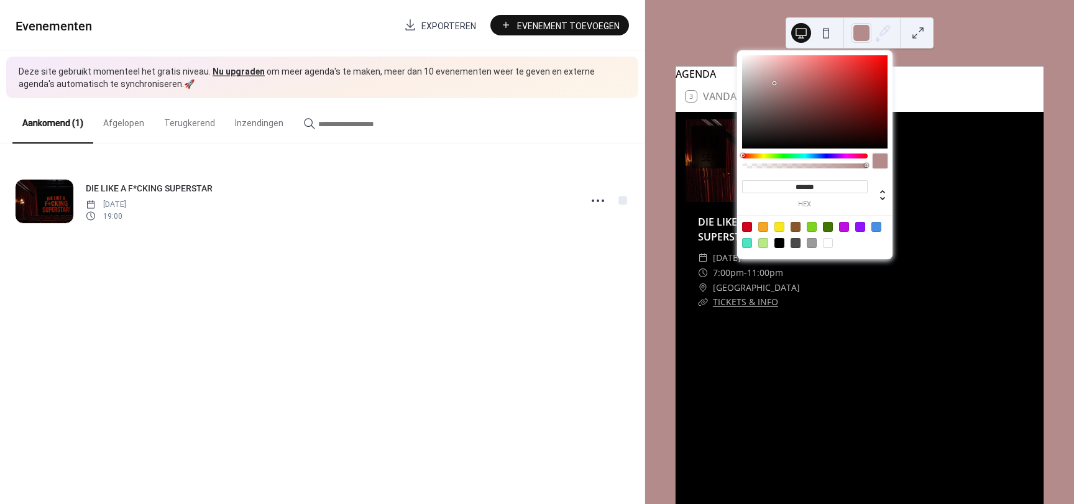
type input "*******"
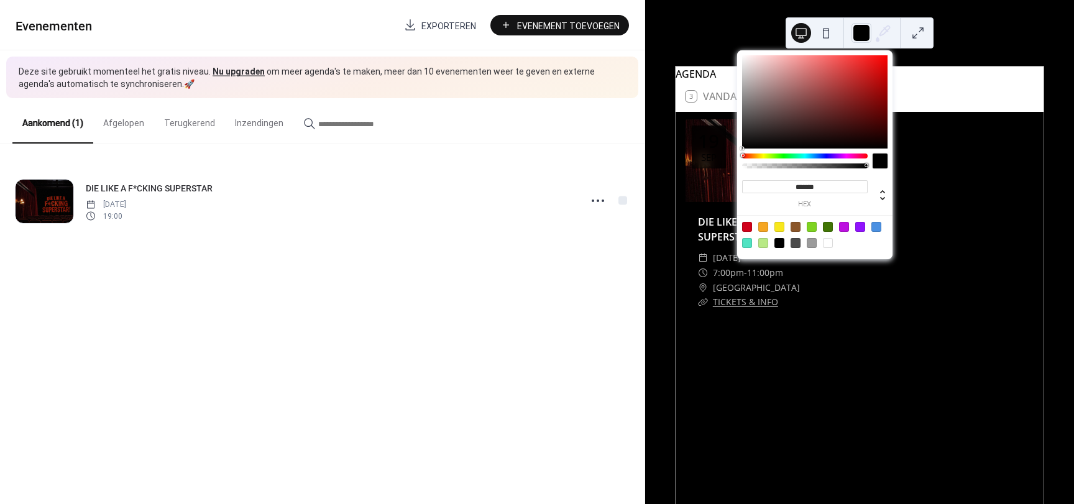
drag, startPoint x: 775, startPoint y: 89, endPoint x: 590, endPoint y: 282, distance: 267.3
click at [590, 282] on body "Evenementen Exporteren Evenement Toevoegen Deze site gebruikt momenteel het gra…" at bounding box center [537, 252] width 1074 height 504
click at [878, 30] on icon at bounding box center [883, 33] width 19 height 19
click at [882, 30] on icon at bounding box center [883, 33] width 19 height 19
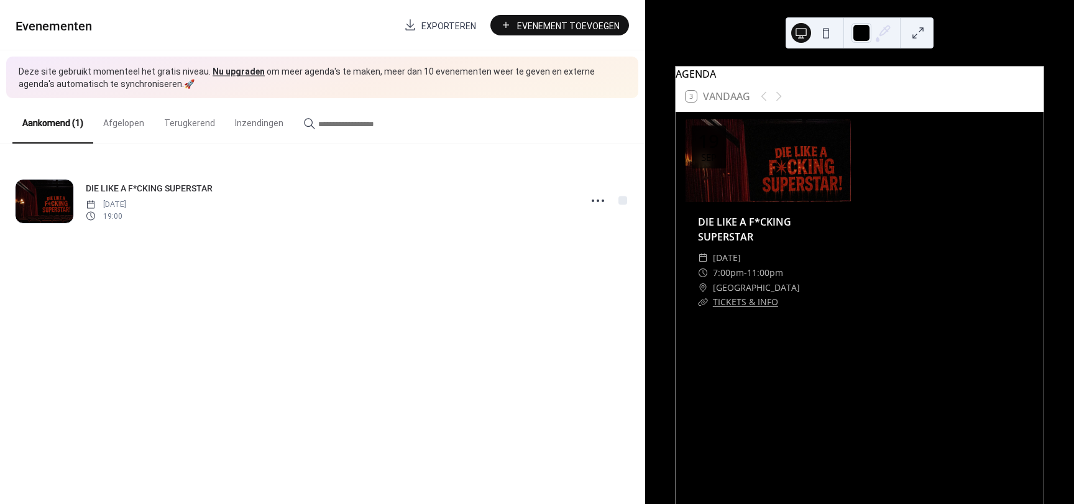
click at [885, 35] on icon at bounding box center [883, 33] width 19 height 19
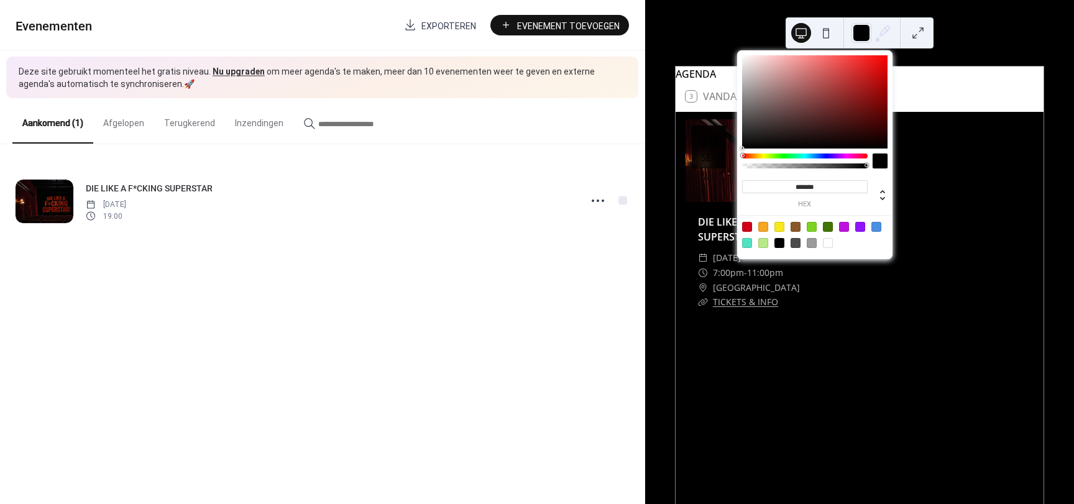
click at [919, 30] on button at bounding box center [918, 33] width 20 height 20
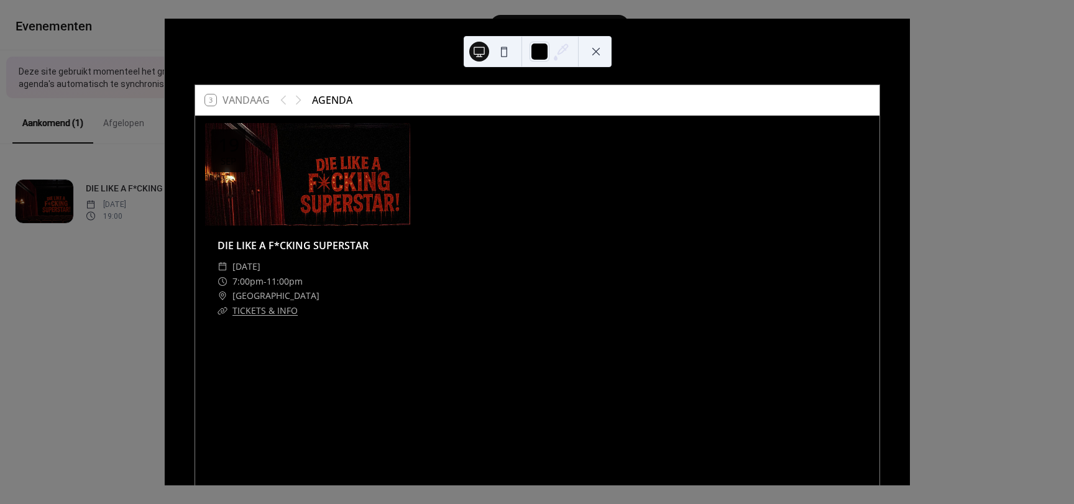
click at [588, 48] on button at bounding box center [596, 52] width 20 height 20
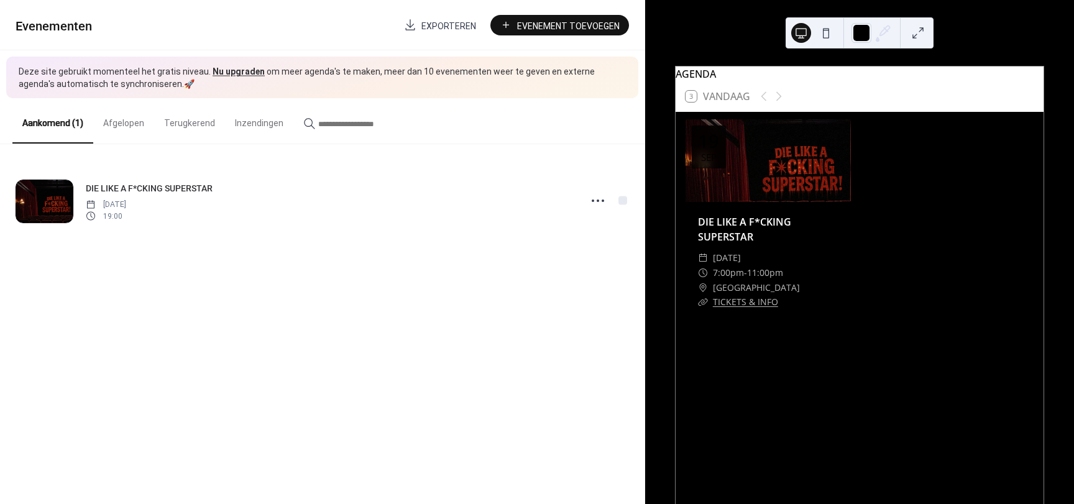
click at [117, 125] on button "Afgelopen" at bounding box center [123, 120] width 61 height 44
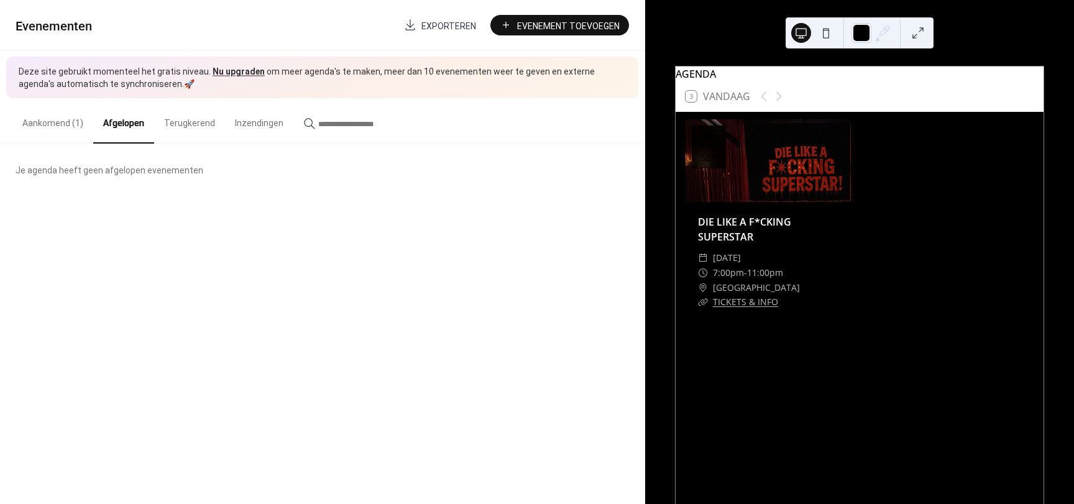
click at [38, 130] on button "Aankomend (1)" at bounding box center [52, 120] width 81 height 44
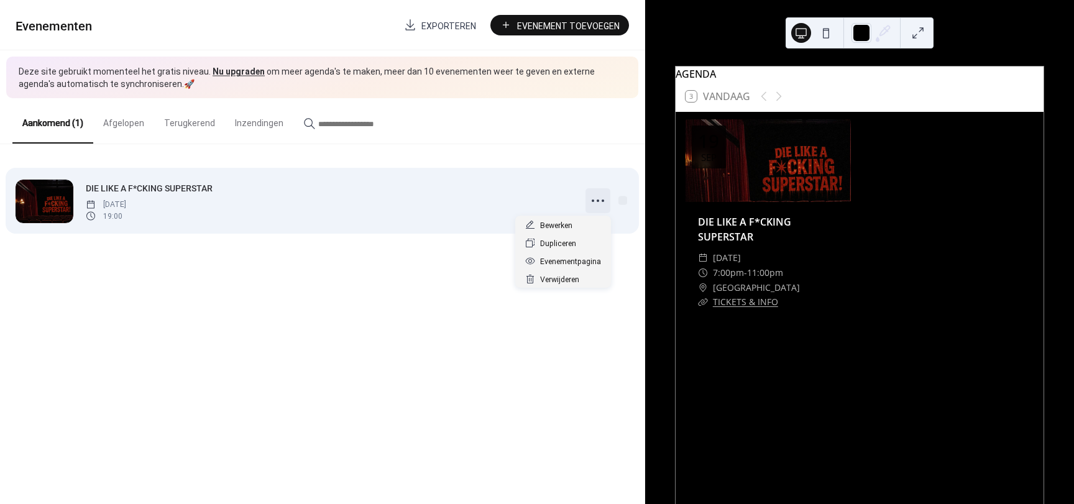
click at [603, 202] on icon at bounding box center [598, 201] width 20 height 20
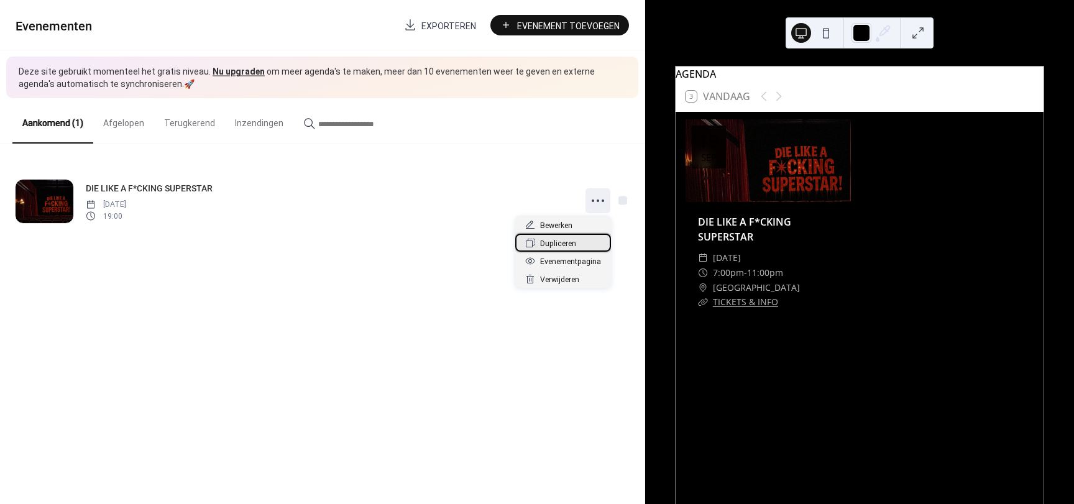
click at [558, 245] on span "Dupliceren" at bounding box center [558, 243] width 36 height 13
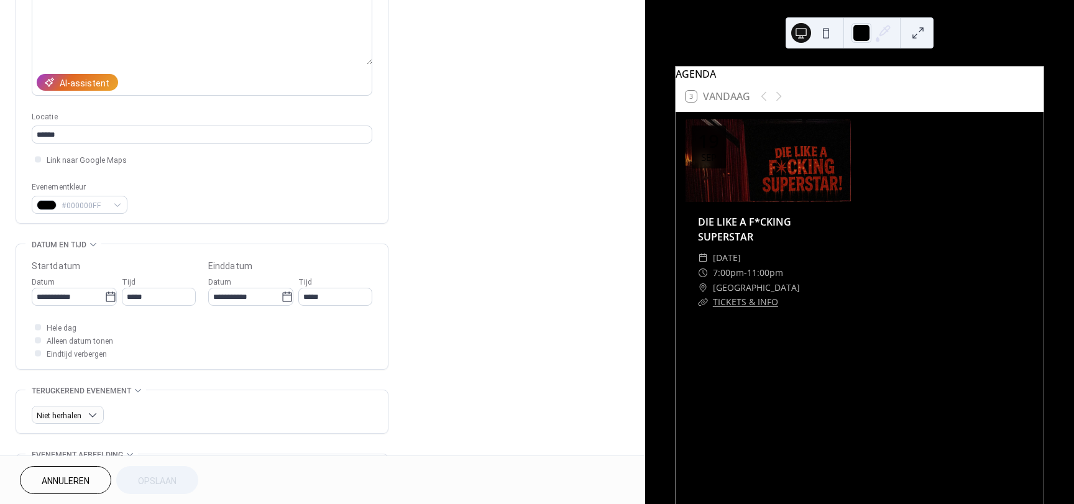
scroll to position [186, 0]
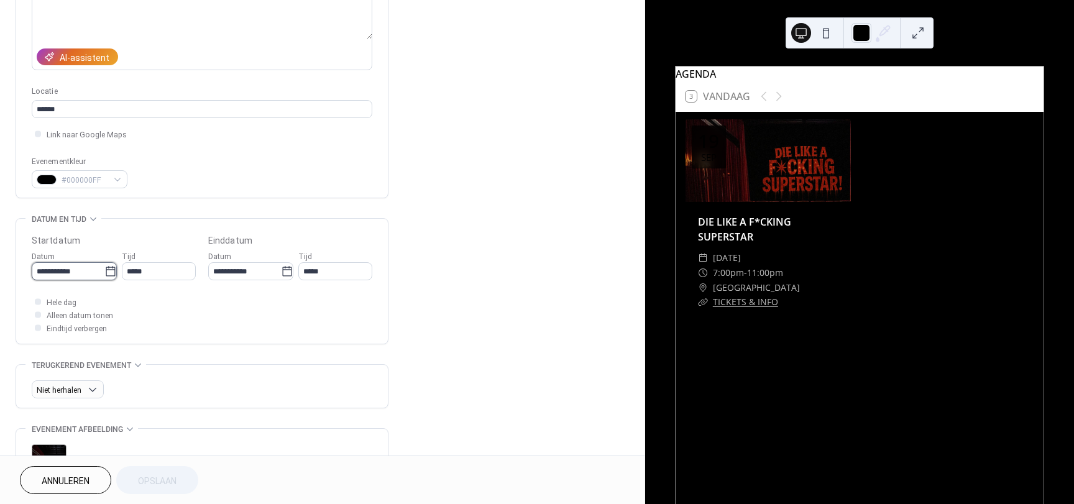
click at [79, 275] on input "**********" at bounding box center [68, 271] width 73 height 18
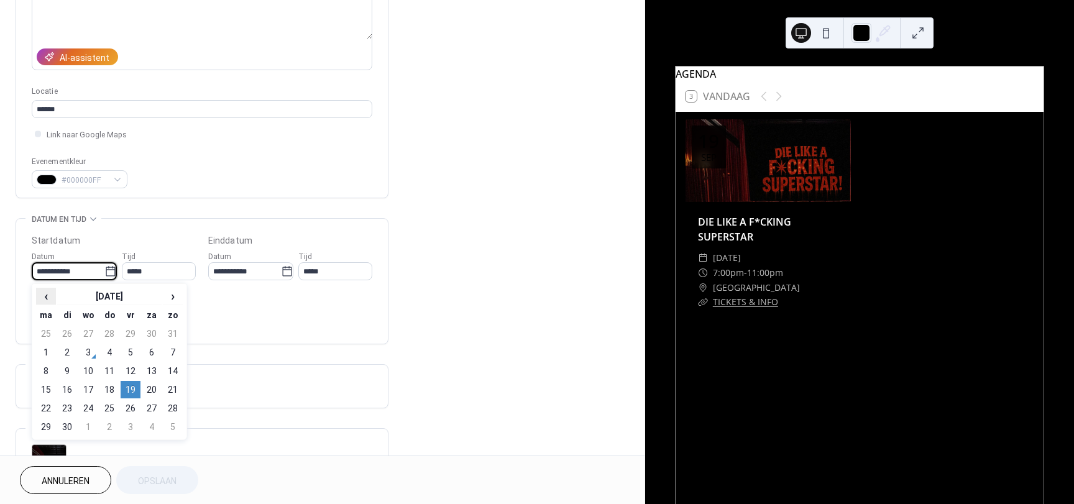
click at [42, 298] on span "‹" at bounding box center [46, 295] width 19 height 15
click at [132, 392] on td "22" at bounding box center [131, 389] width 20 height 17
type input "**********"
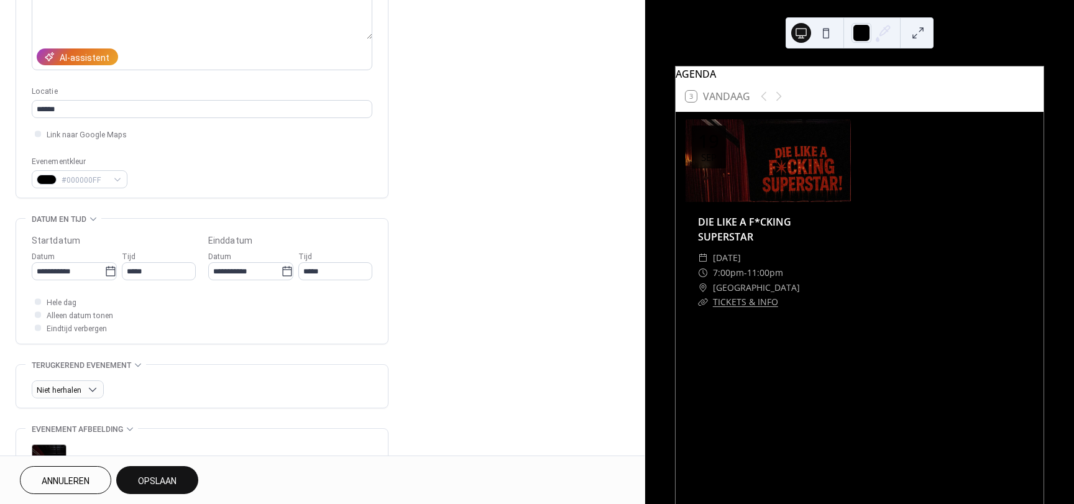
click at [180, 471] on button "Opslaan" at bounding box center [157, 480] width 82 height 28
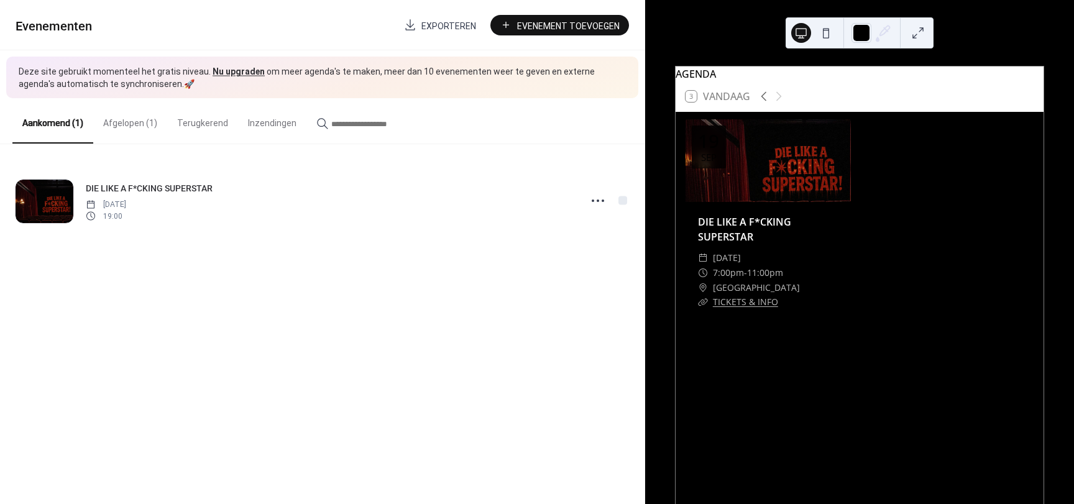
click at [135, 127] on button "Afgelopen (1)" at bounding box center [130, 120] width 74 height 44
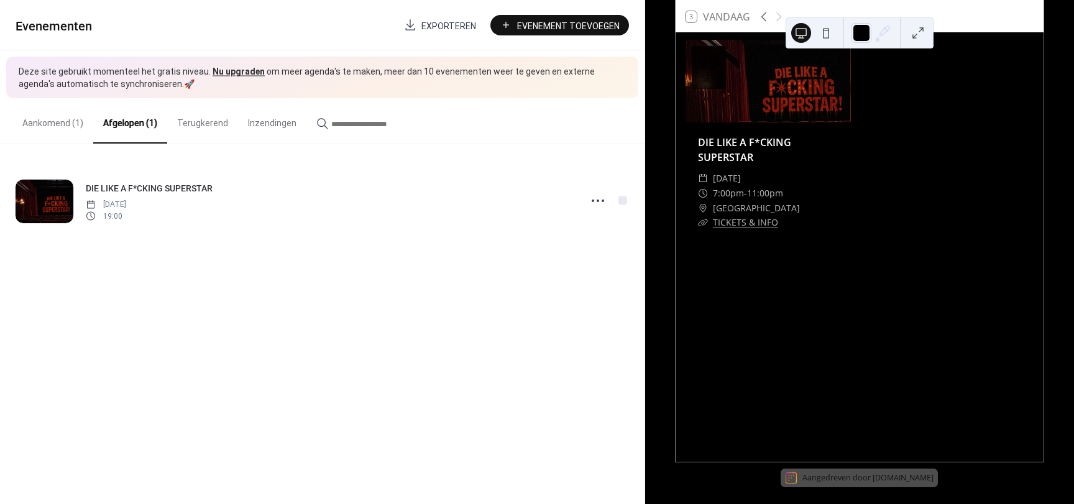
scroll to position [86, 0]
